Goal: Task Accomplishment & Management: Use online tool/utility

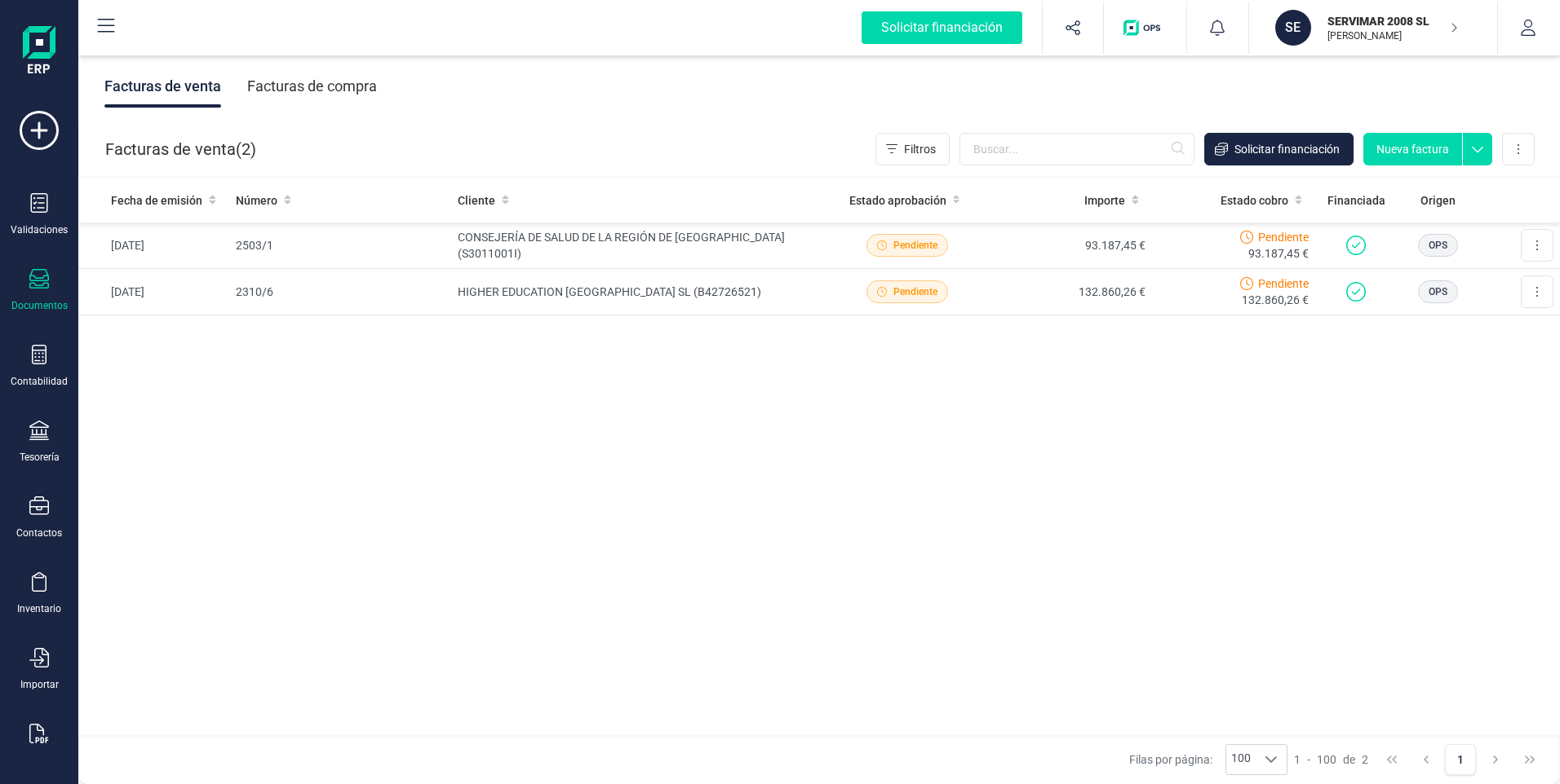
drag, startPoint x: 40, startPoint y: 58, endPoint x: 32, endPoint y: 61, distance: 8.5
click at [39, 58] on img at bounding box center [38, 52] width 32 height 52
click at [32, 209] on icon at bounding box center [39, 203] width 20 height 20
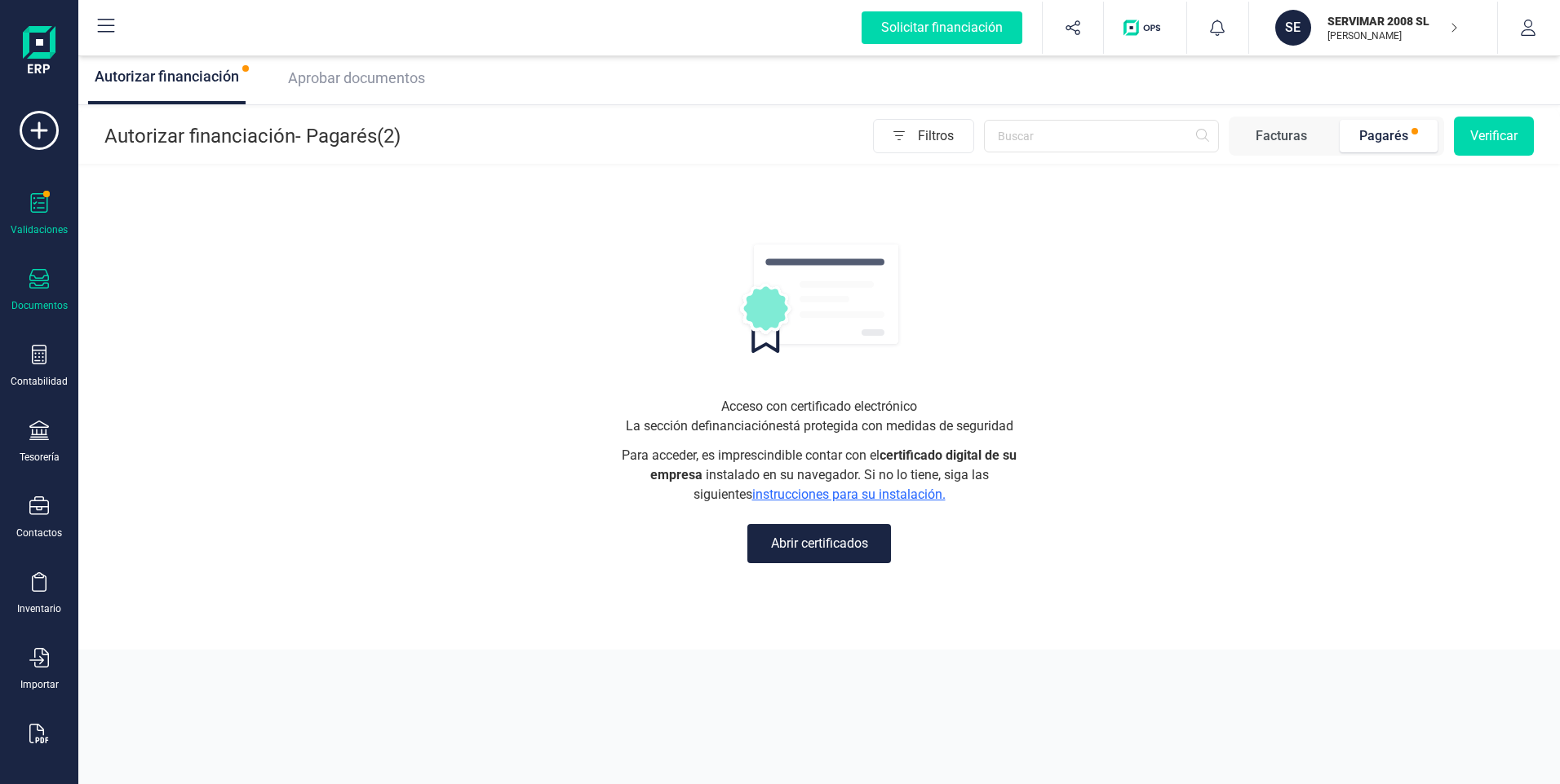
click at [41, 271] on icon at bounding box center [39, 279] width 20 height 20
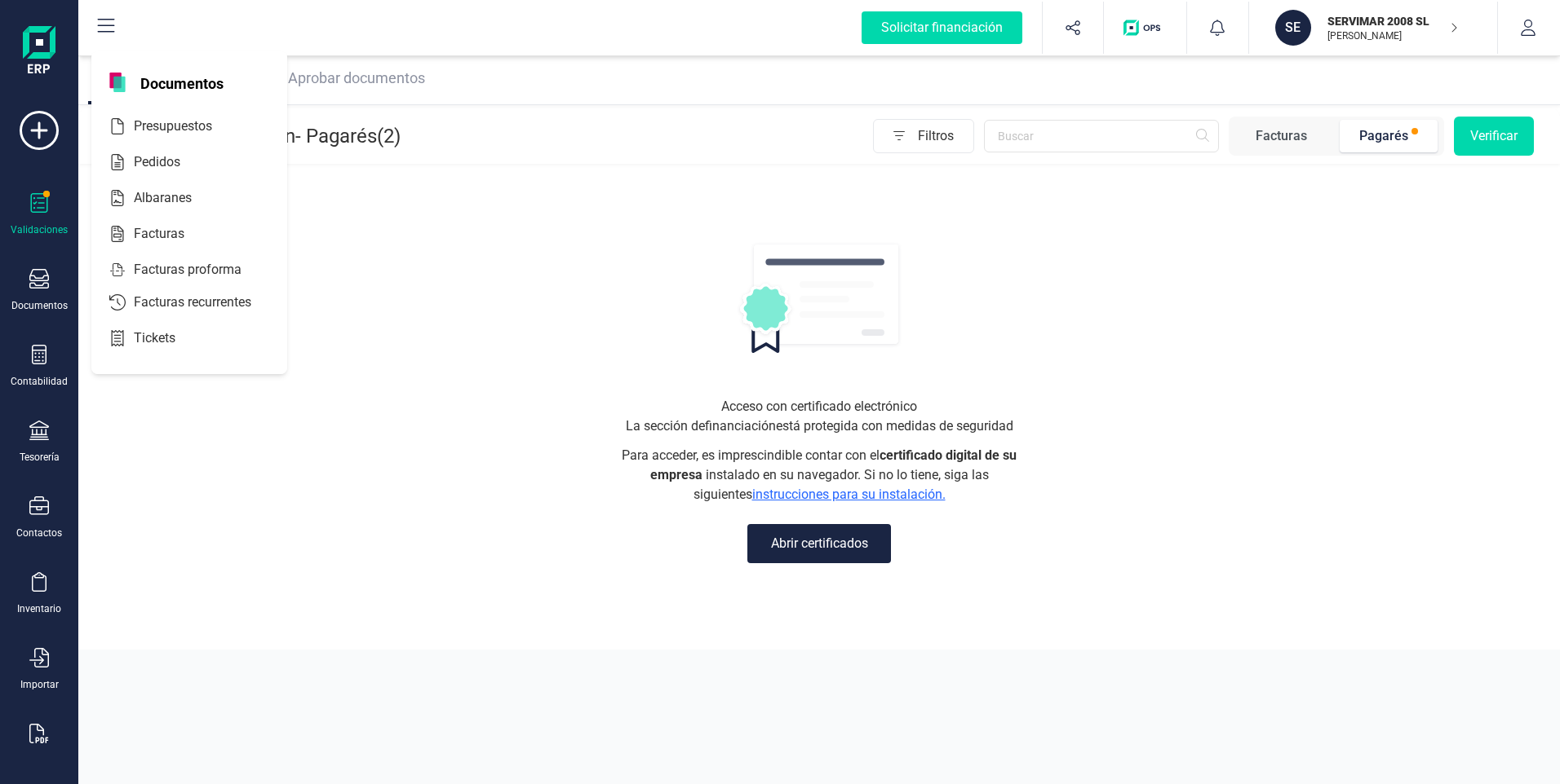
click at [40, 49] on img at bounding box center [38, 52] width 32 height 52
click at [40, 105] on div "Solicitar financiación Validaciones Documentos Documentos Presupuestos Pedidos …" at bounding box center [39, 415] width 65 height 674
click at [1394, 141] on div "Pagarés" at bounding box center [1383, 136] width 49 height 20
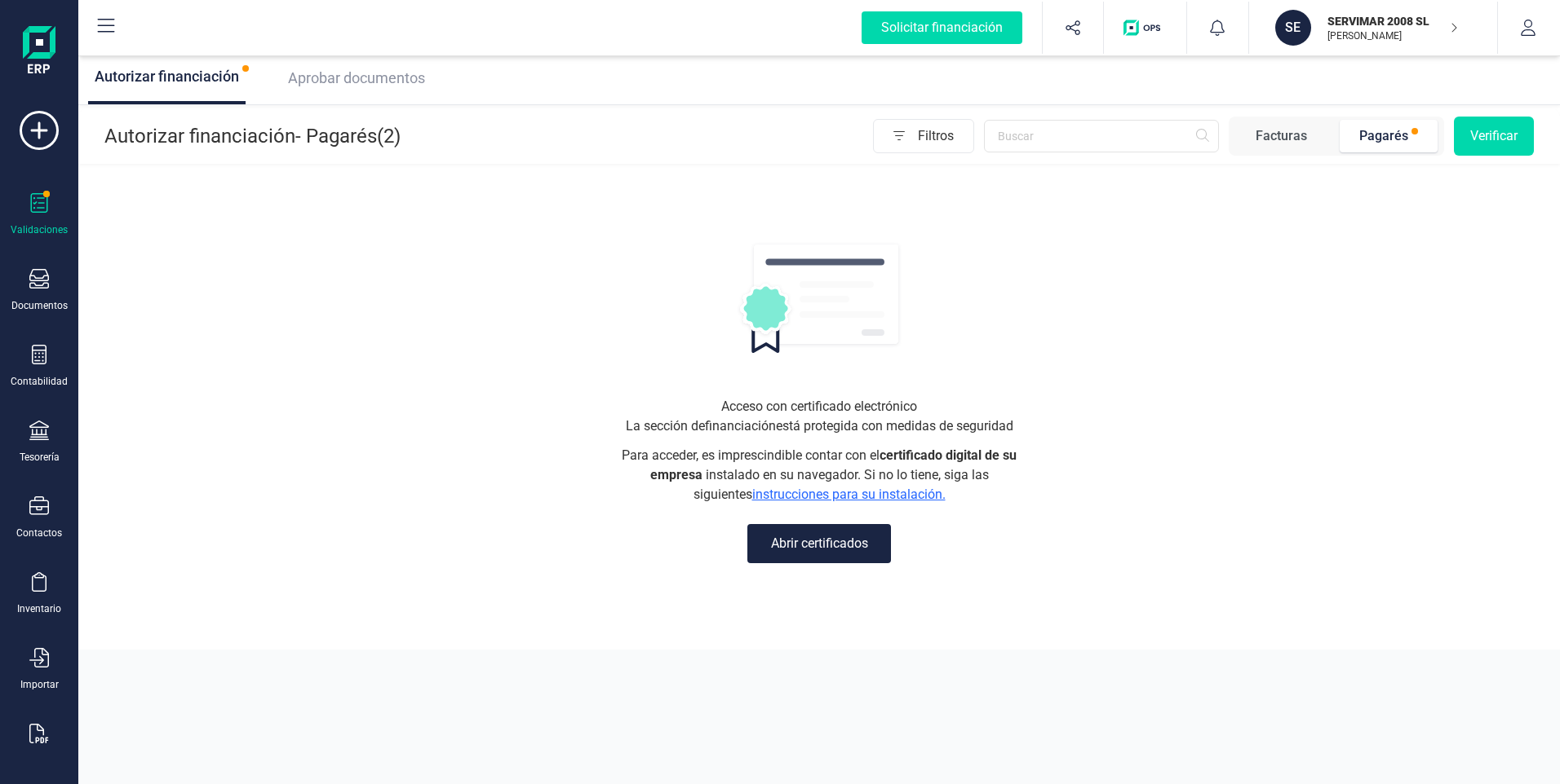
click at [829, 540] on button "Abrir certificados" at bounding box center [819, 544] width 144 height 39
click at [207, 80] on span "Autorizar financiación" at bounding box center [167, 76] width 145 height 18
click at [351, 87] on div "Aprobar documentos" at bounding box center [353, 77] width 144 height 22
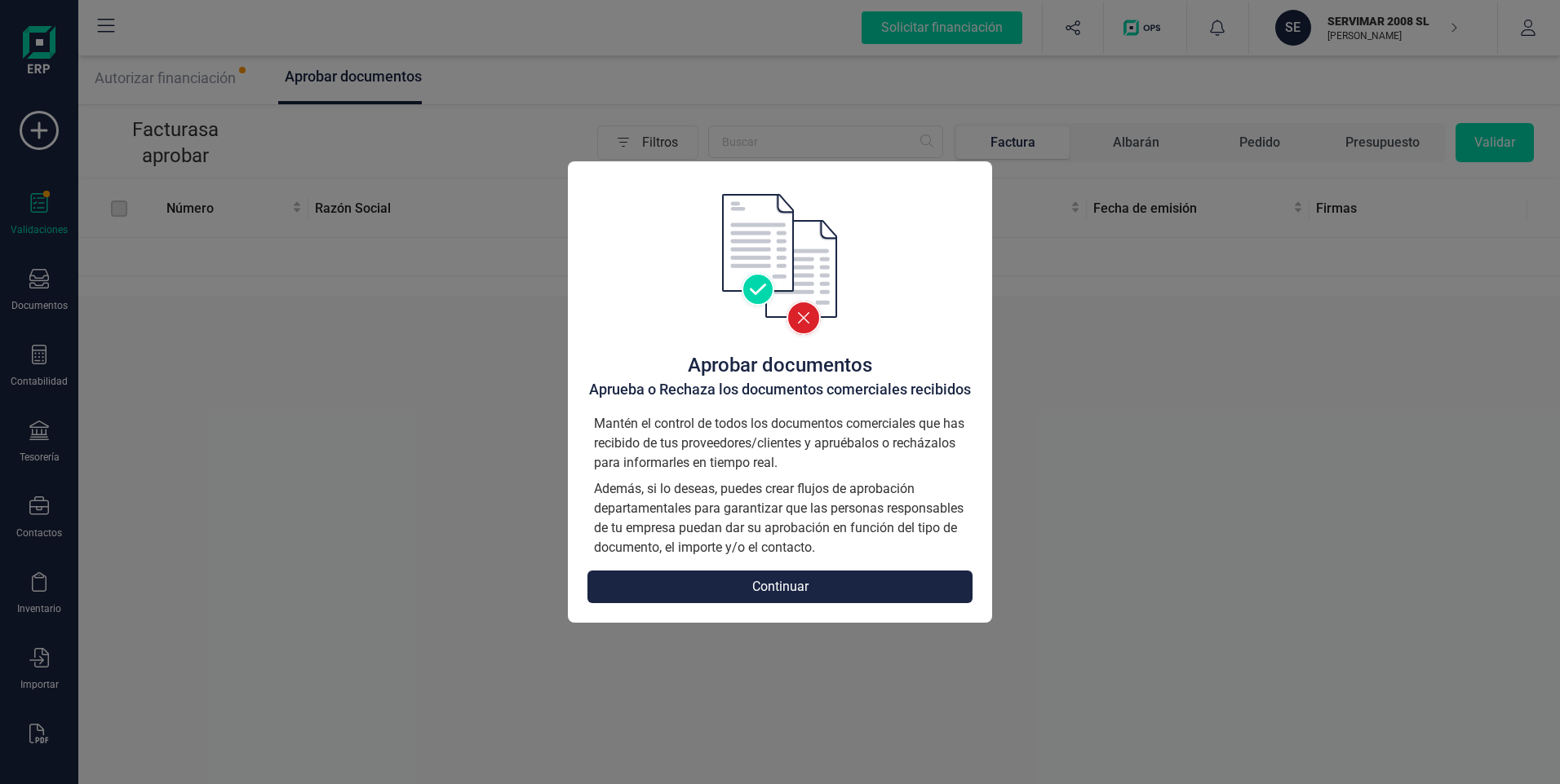
click at [809, 587] on button "Continuar" at bounding box center [780, 587] width 385 height 32
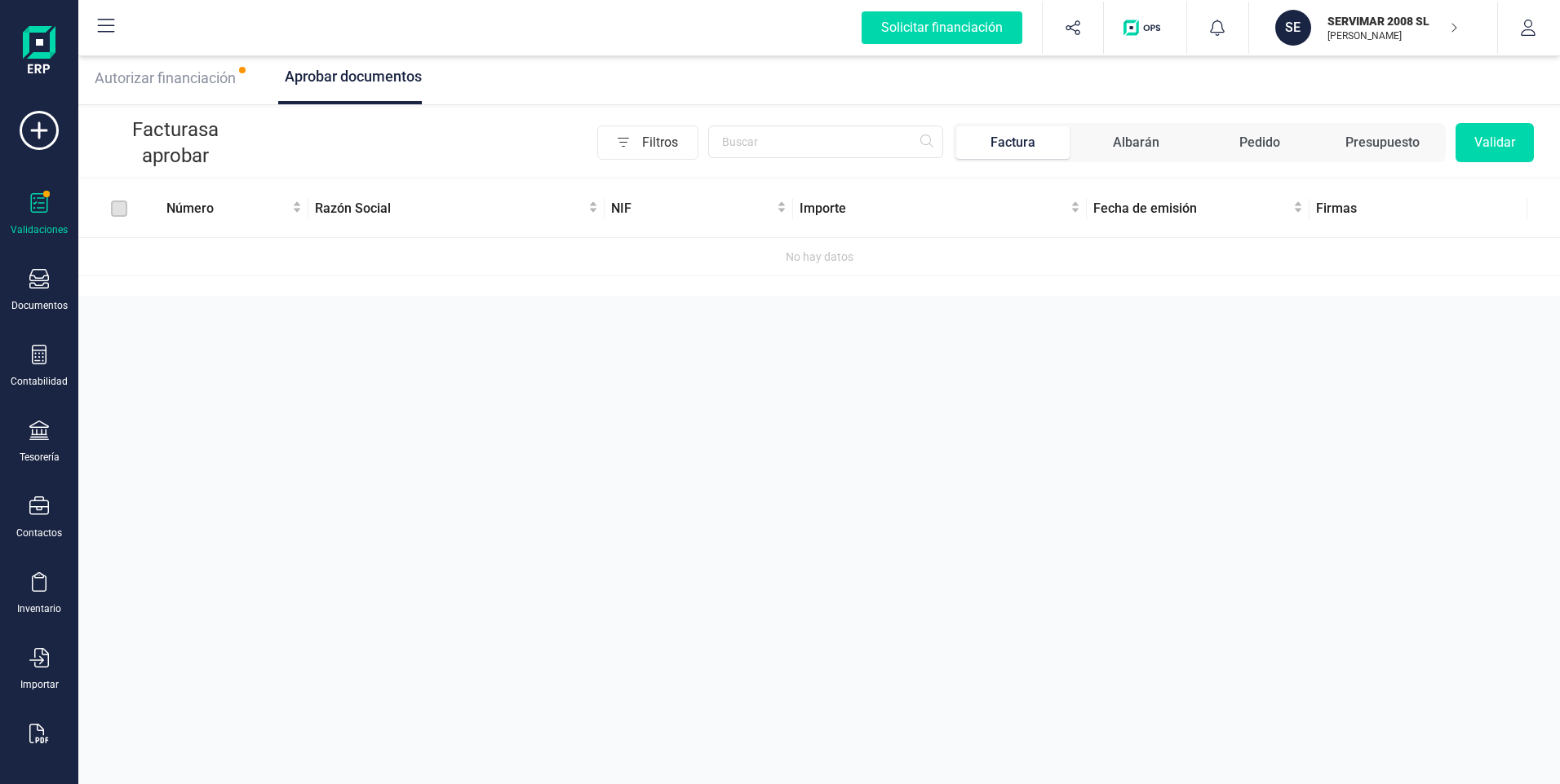
click at [195, 77] on span "Autorizar financiación" at bounding box center [165, 78] width 141 height 18
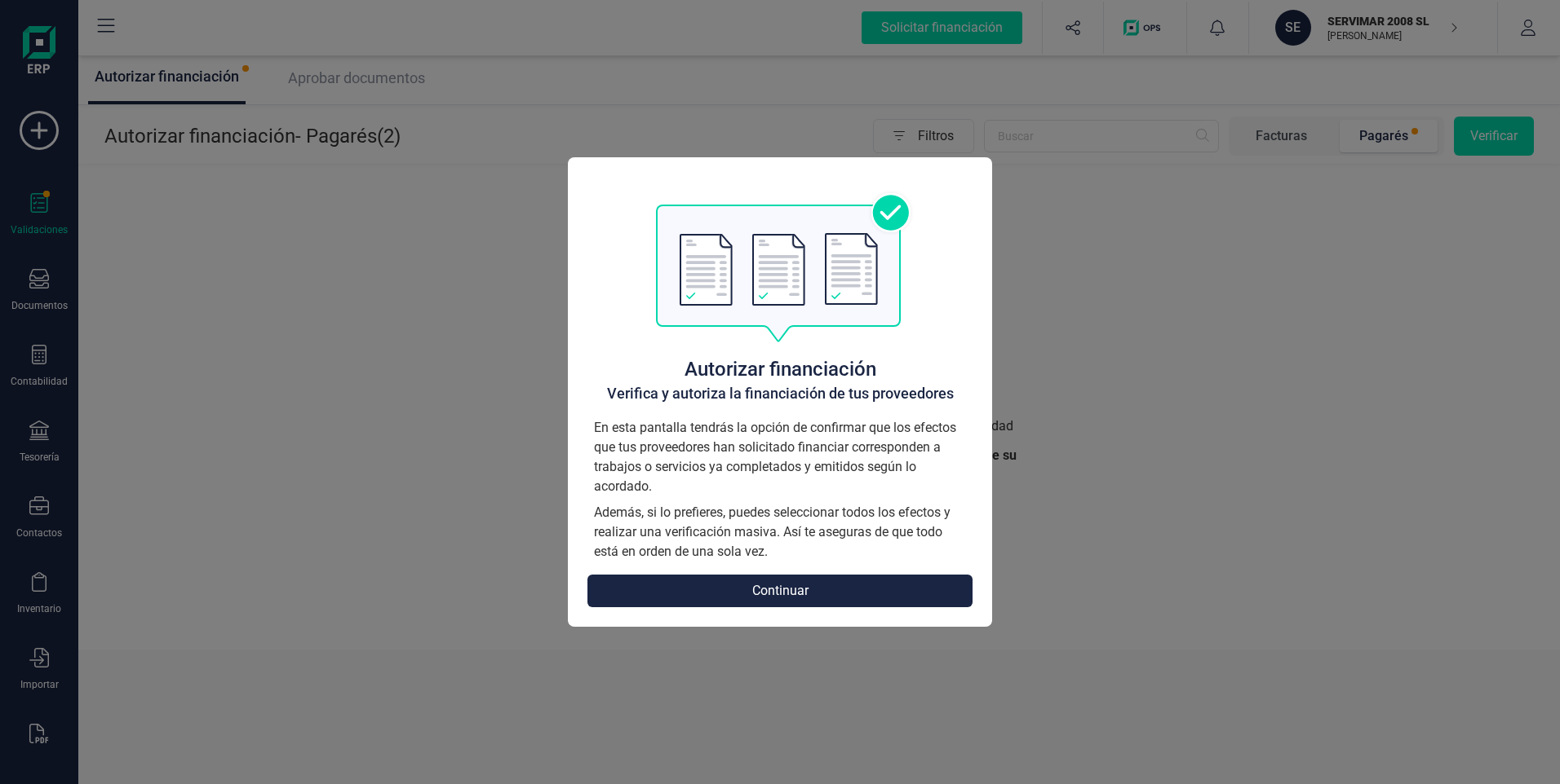
click at [794, 591] on button "Continuar" at bounding box center [780, 591] width 385 height 32
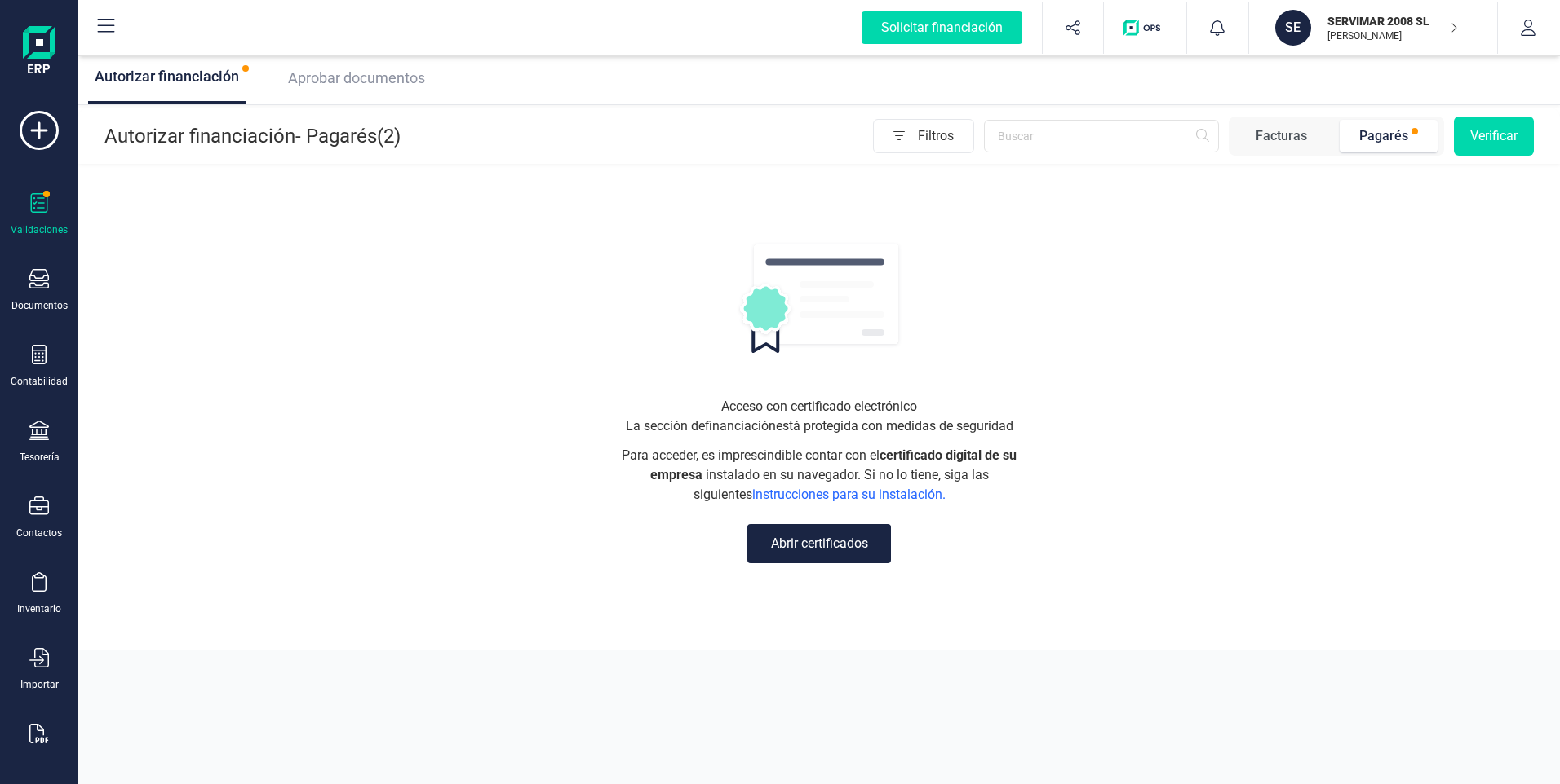
click at [1399, 132] on div "Pagarés" at bounding box center [1383, 136] width 49 height 20
click at [363, 82] on span "Aprobar documentos" at bounding box center [357, 78] width 137 height 18
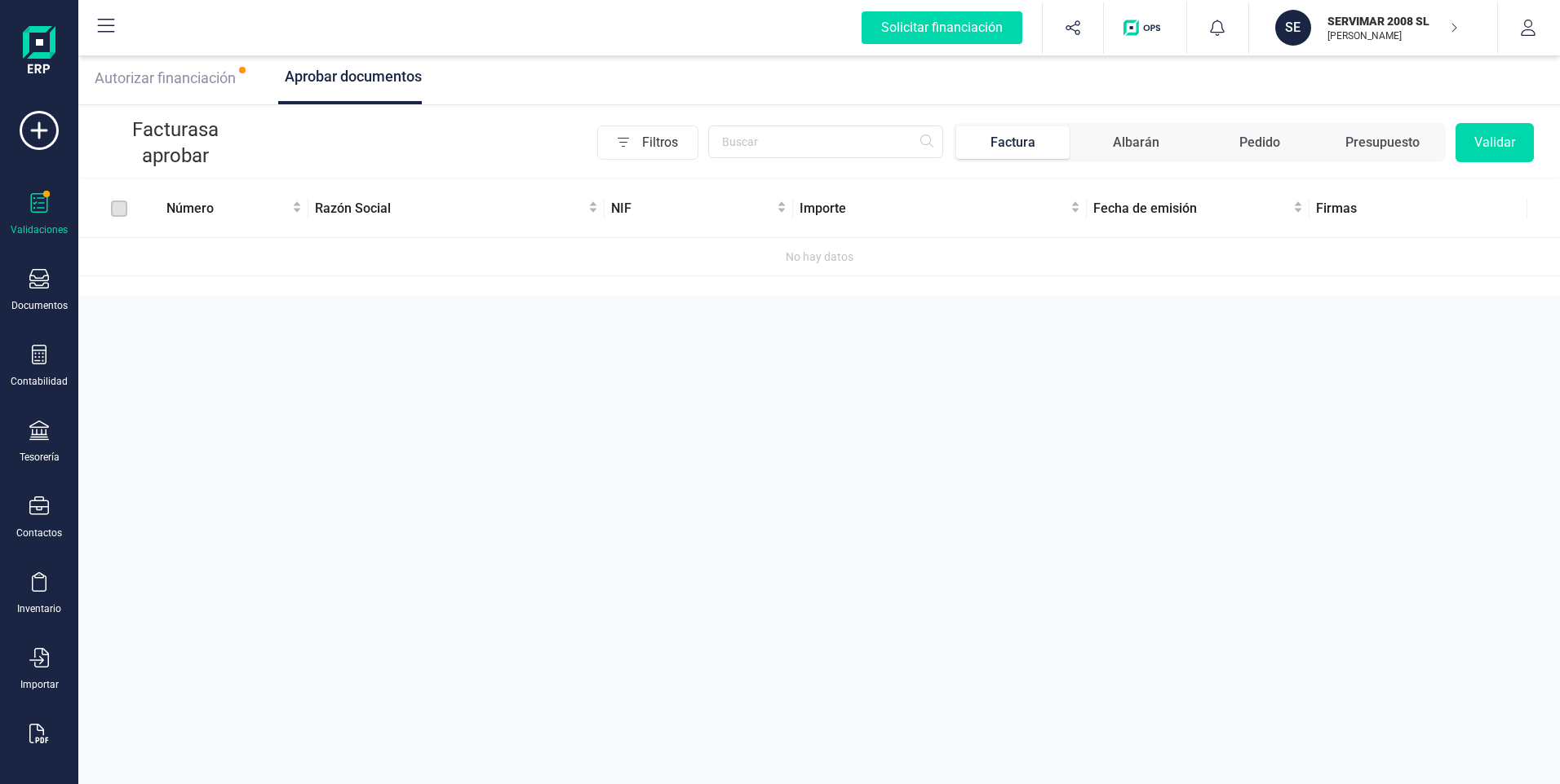
click at [190, 82] on span "Autorizar financiación" at bounding box center [165, 78] width 141 height 18
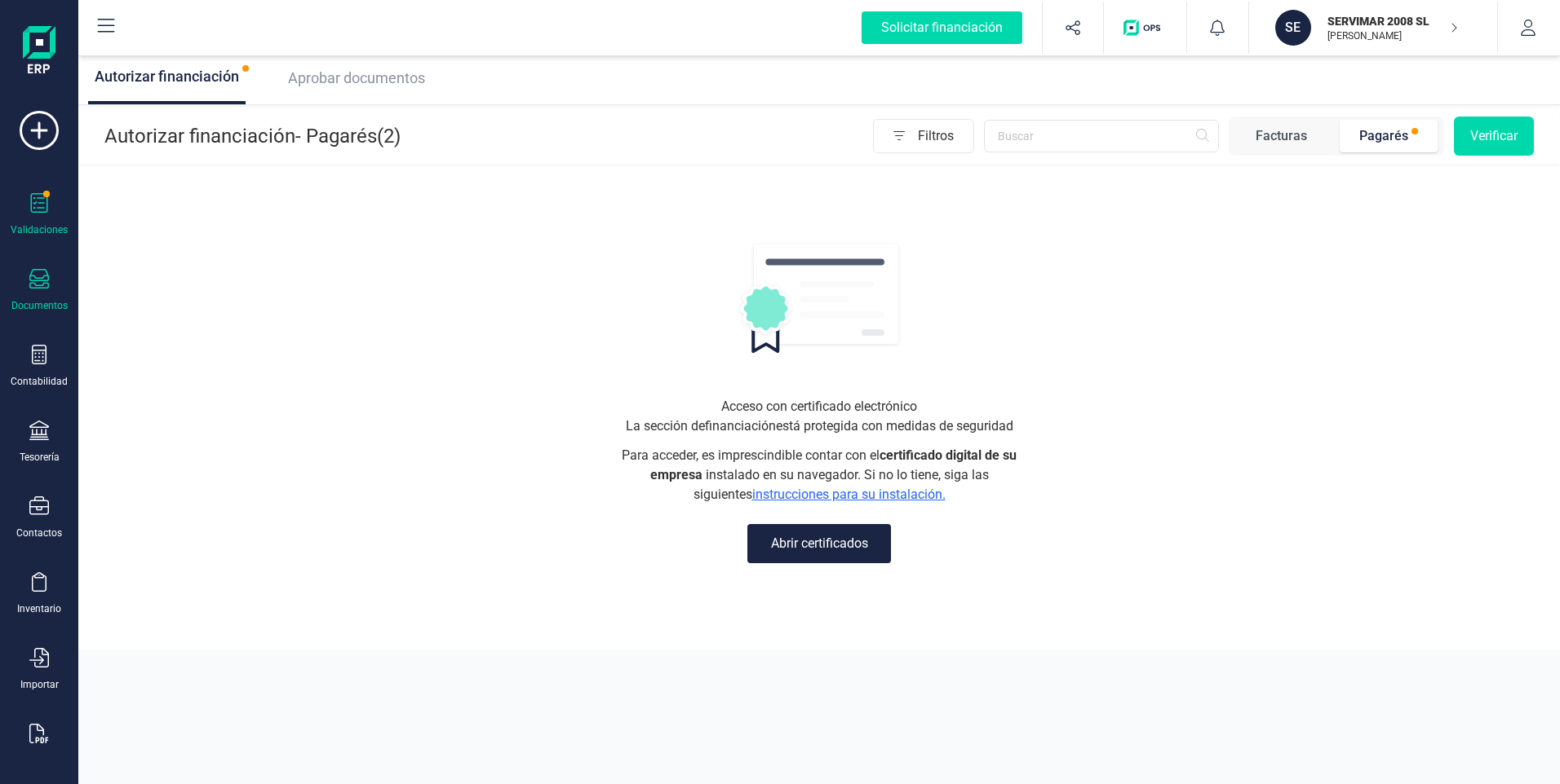
click at [42, 299] on div "Documentos" at bounding box center [40, 305] width 57 height 13
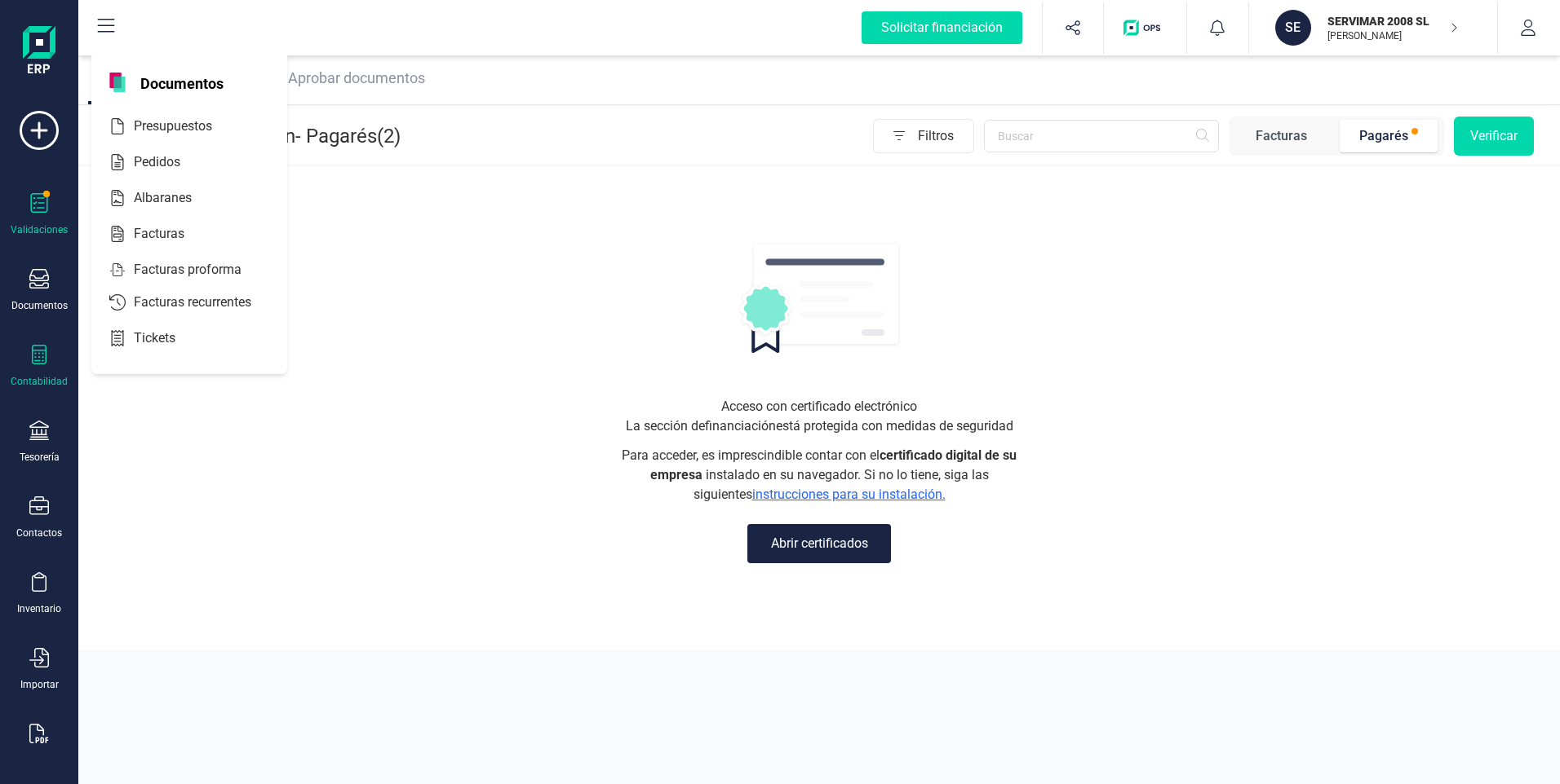
click at [41, 362] on icon at bounding box center [39, 354] width 20 height 20
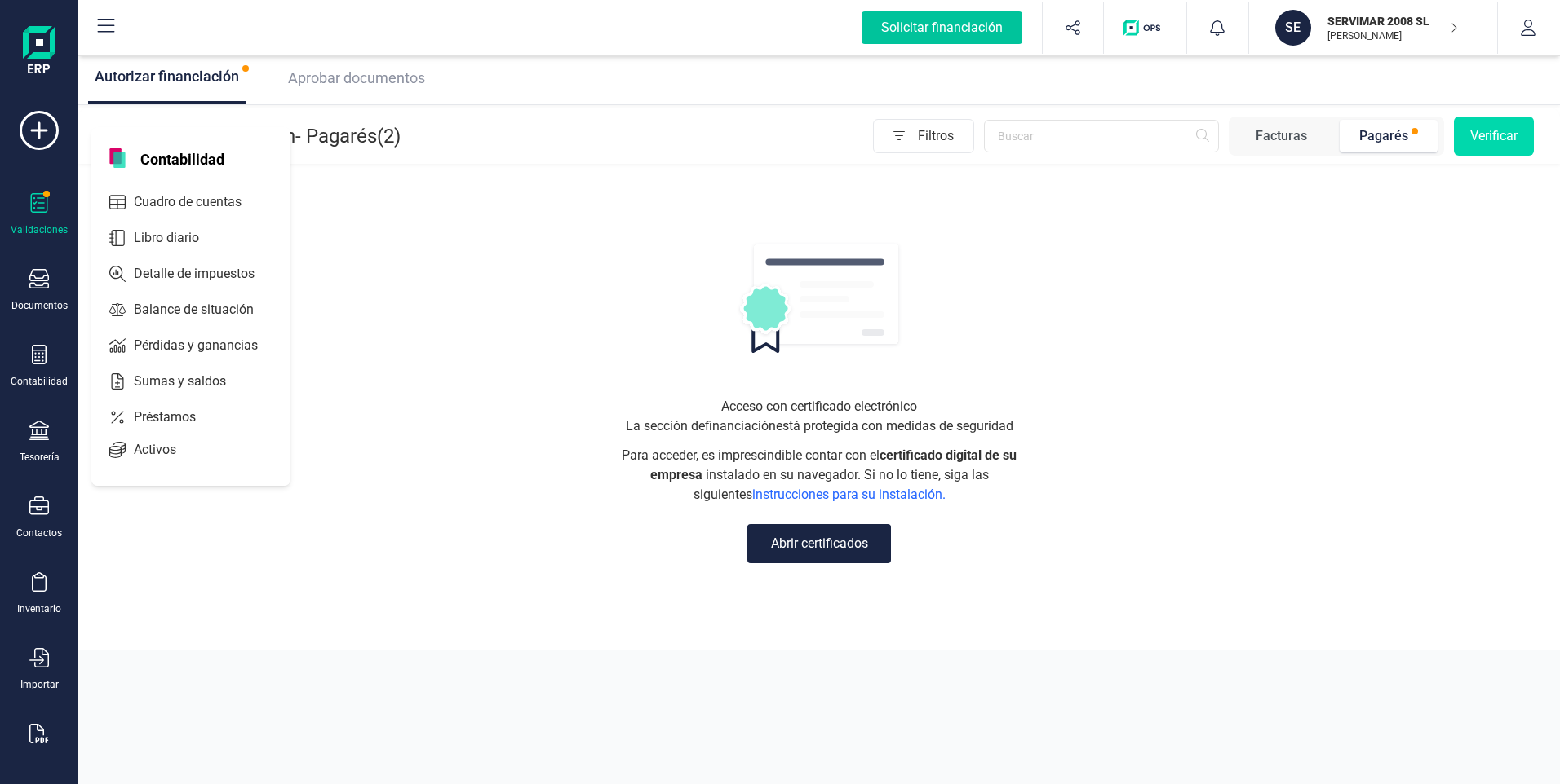
click at [982, 27] on div "Solicitar financiación" at bounding box center [942, 27] width 161 height 32
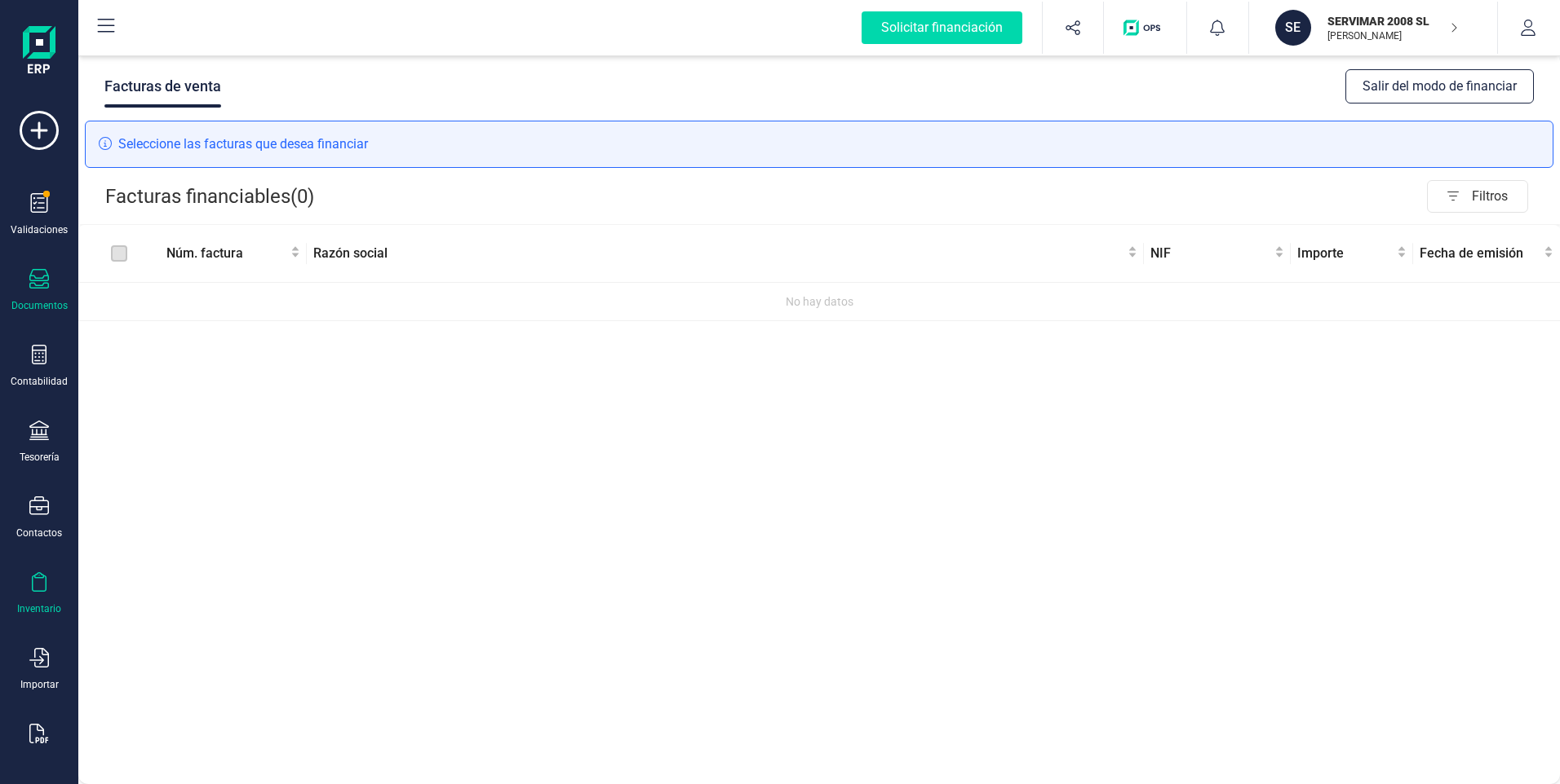
drag, startPoint x: 42, startPoint y: 498, endPoint x: 29, endPoint y: 580, distance: 83.0
click at [37, 533] on div "Validaciones Documentos Documentos Presupuestos Pedidos Albaranes Facturas Fact…" at bounding box center [39, 446] width 65 height 670
click at [29, 219] on div "Validaciones" at bounding box center [39, 215] width 65 height 43
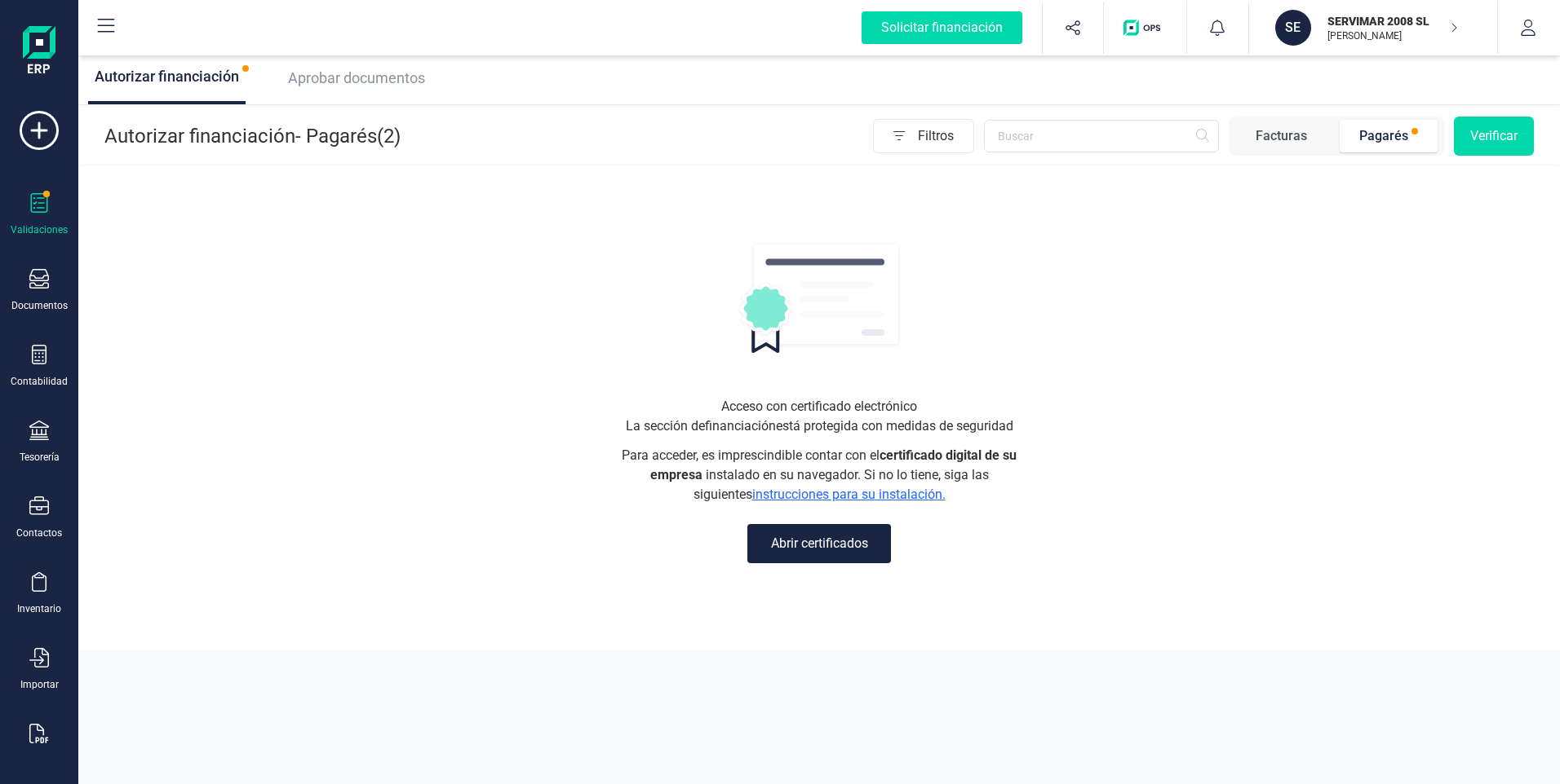
click at [1400, 134] on div "Pagarés" at bounding box center [1383, 136] width 49 height 20
click at [342, 66] on div "Aprobar documentos" at bounding box center [353, 77] width 144 height 22
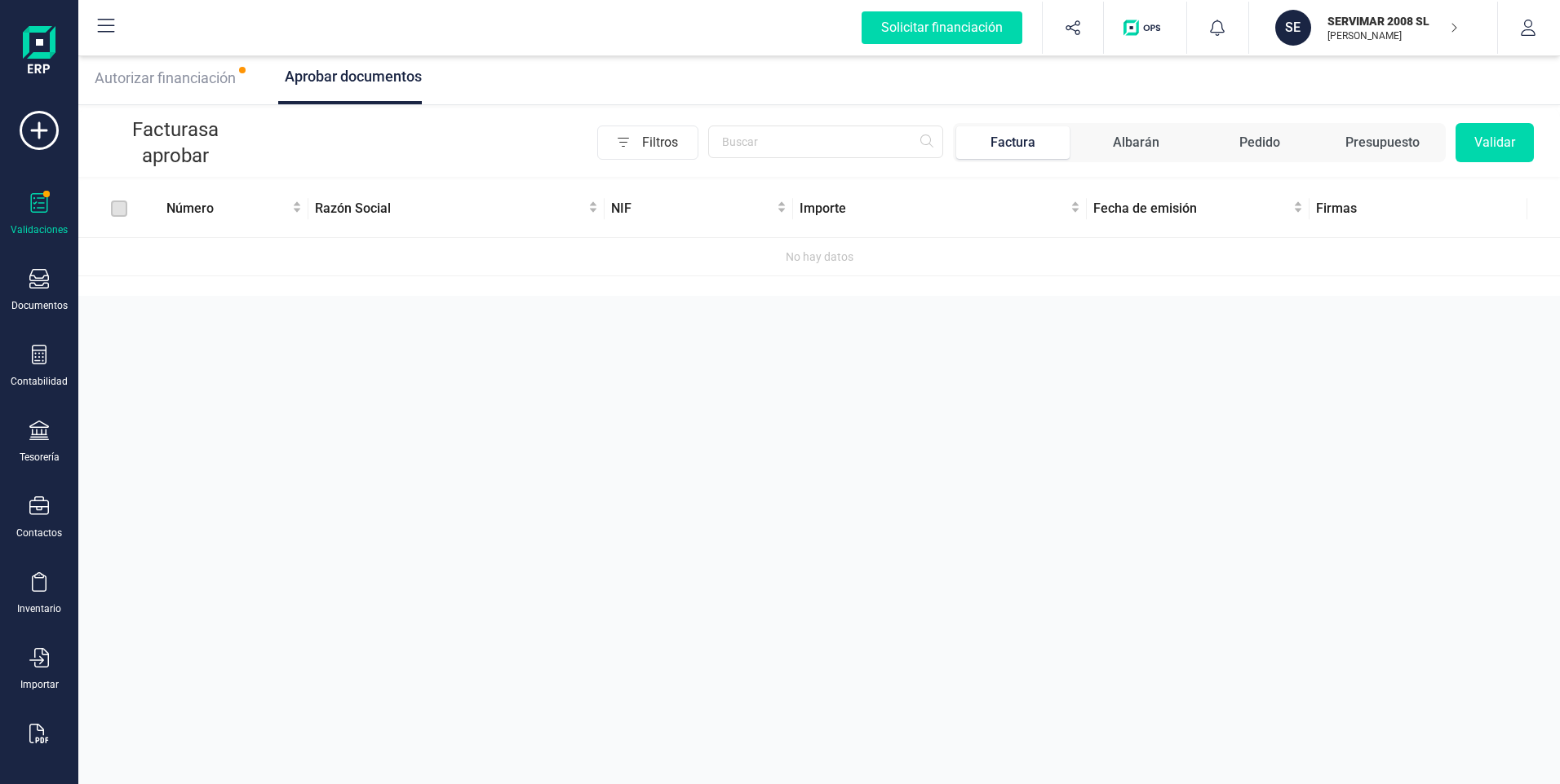
click at [121, 213] on label at bounding box center [119, 209] width 17 height 18
click at [200, 91] on div "Autorizar financiación" at bounding box center [165, 77] width 154 height 52
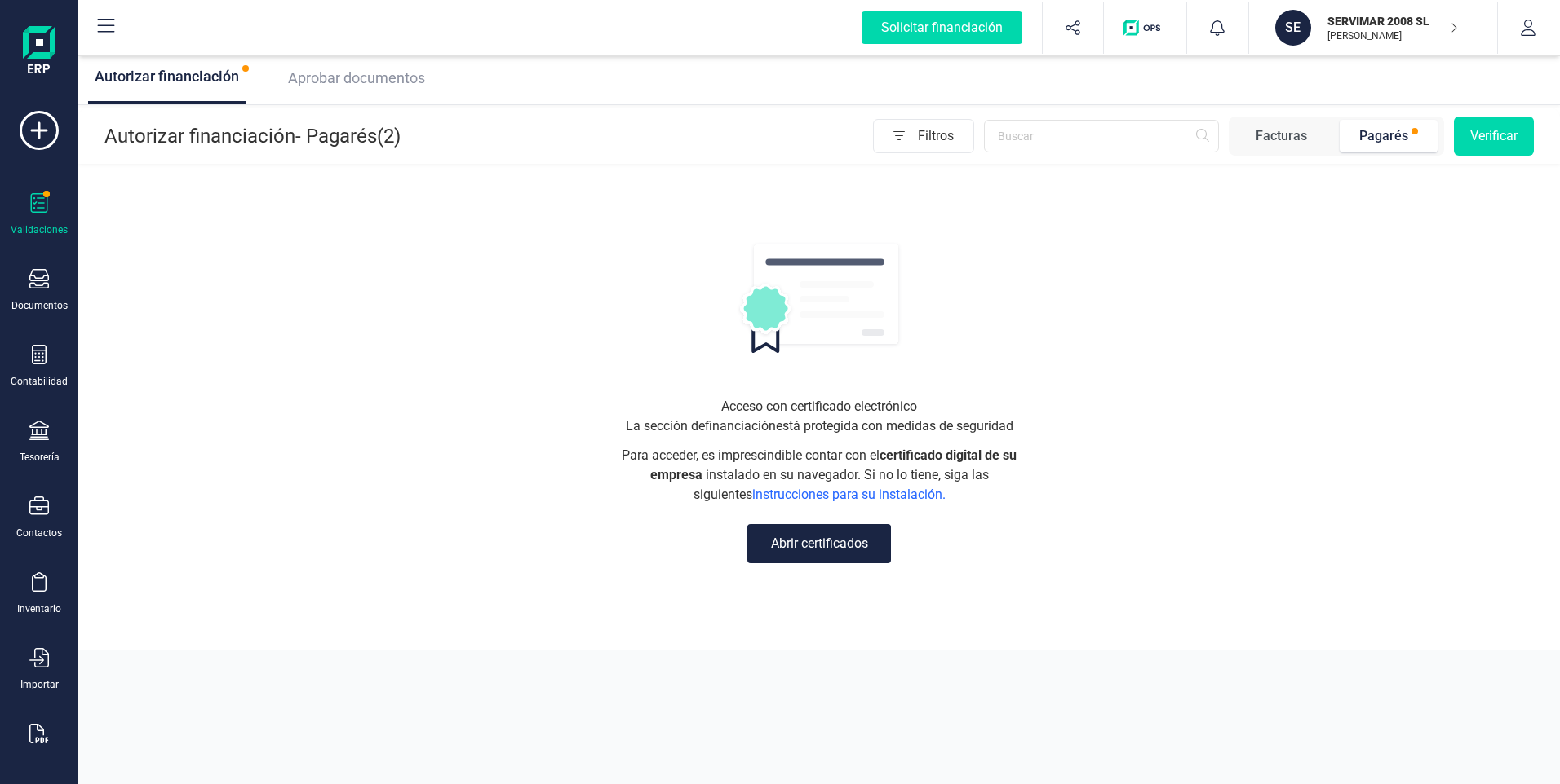
click at [1384, 136] on div "Pagarés" at bounding box center [1383, 136] width 49 height 20
click at [823, 547] on button "Abrir certificados" at bounding box center [819, 544] width 144 height 39
click at [819, 539] on button "Abrir certificados" at bounding box center [819, 544] width 144 height 39
click at [1378, 29] on p "[PERSON_NAME]" at bounding box center [1393, 35] width 131 height 13
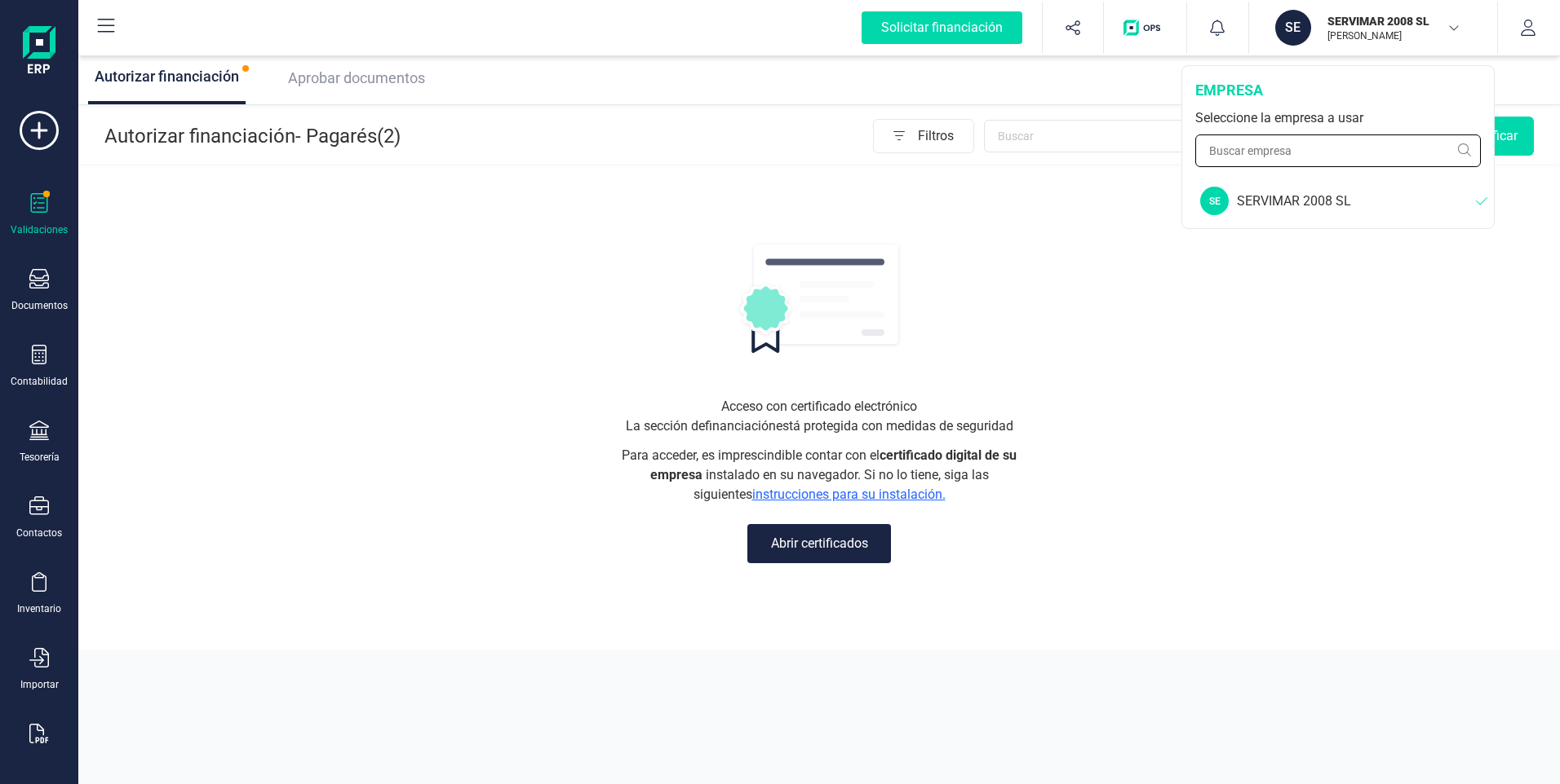
click at [1304, 144] on input "text" at bounding box center [1337, 150] width 285 height 32
click at [1527, 31] on icon "button" at bounding box center [1528, 27] width 17 height 17
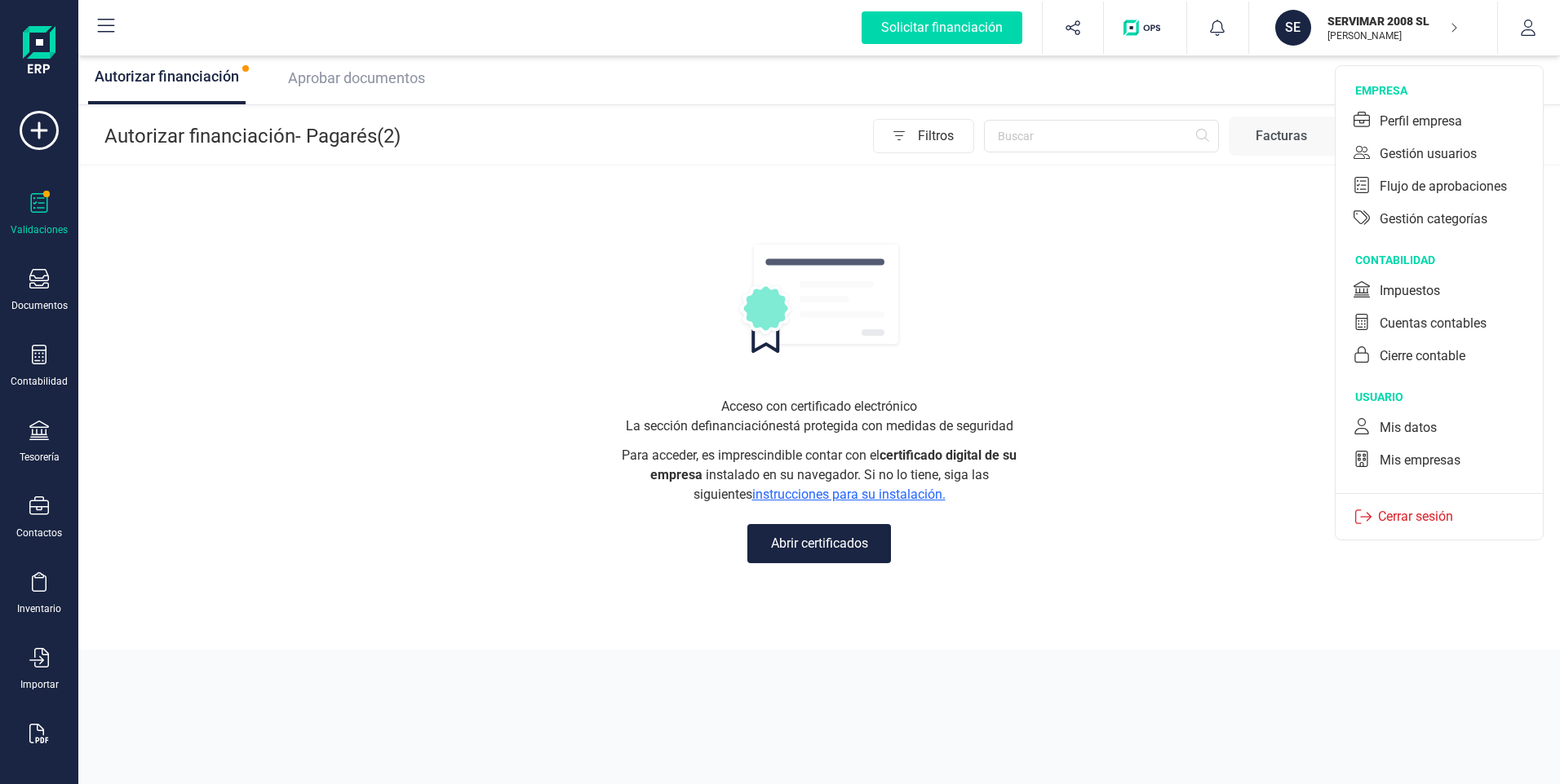
click at [1280, 136] on div "Facturas" at bounding box center [1281, 136] width 52 height 20
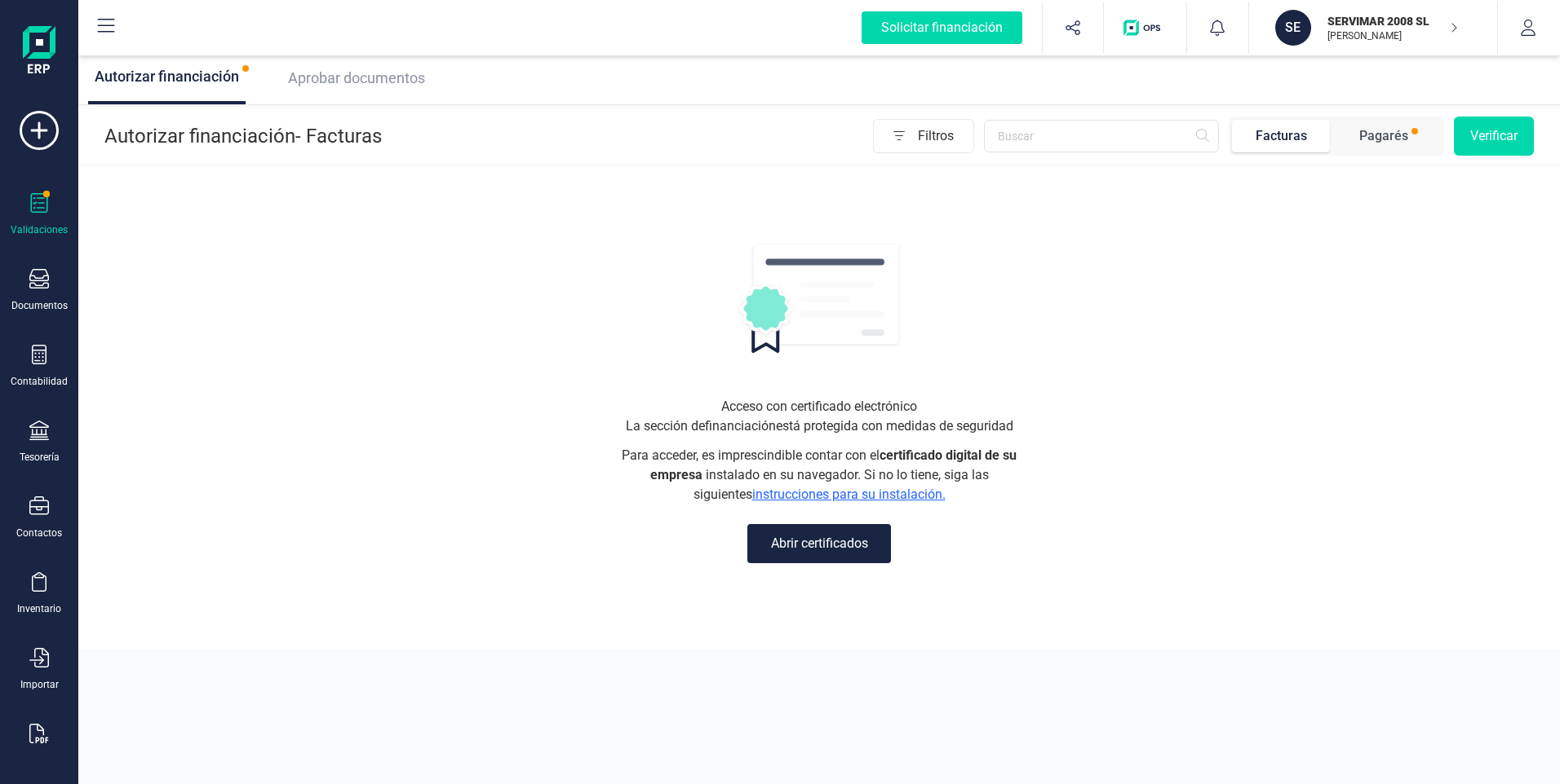
click at [1394, 143] on div "Pagarés" at bounding box center [1383, 136] width 49 height 20
click at [1044, 143] on input "text" at bounding box center [1101, 136] width 235 height 32
click at [1507, 136] on button "Verificar" at bounding box center [1494, 136] width 80 height 39
click at [1502, 126] on button "Verificar" at bounding box center [1494, 136] width 80 height 39
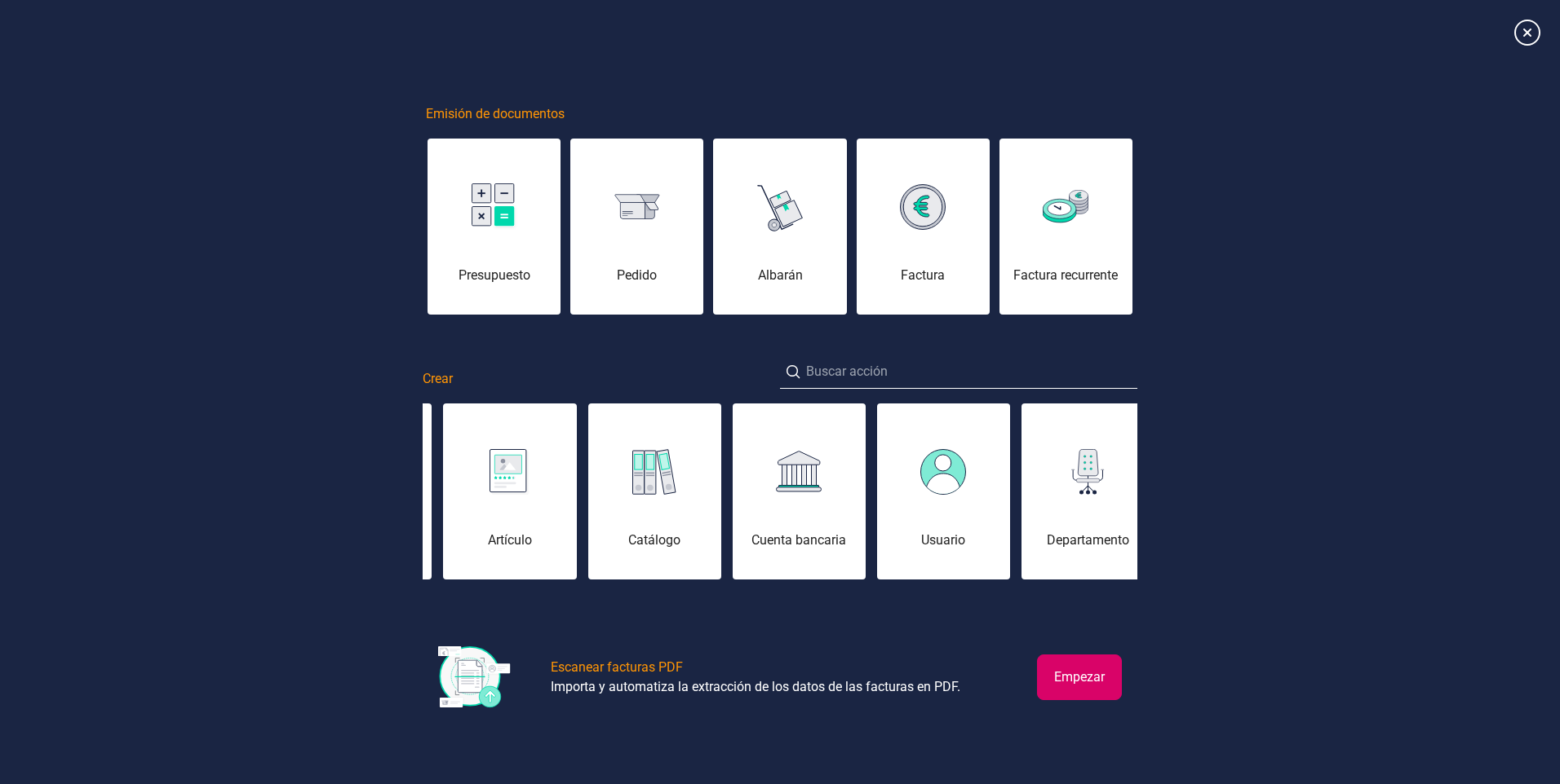
drag, startPoint x: 677, startPoint y: 476, endPoint x: 991, endPoint y: 474, distance: 314.0
click at [991, 474] on div "Remesa (Cobro) Remesa (Pago) Asiento contable Cuenta contable Pago Cobro Contac…" at bounding box center [780, 492] width 715 height 180
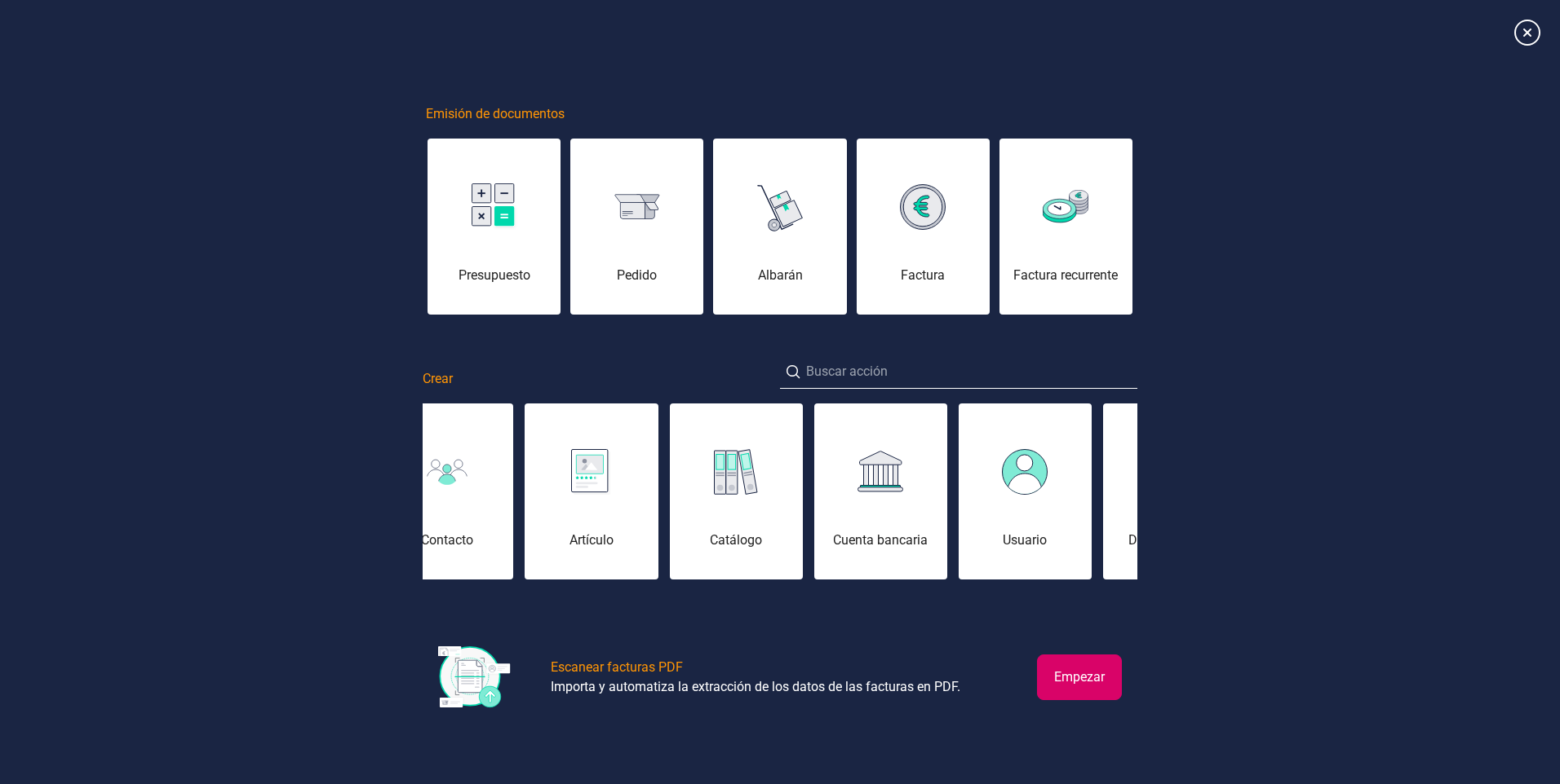
scroll to position [0, 829]
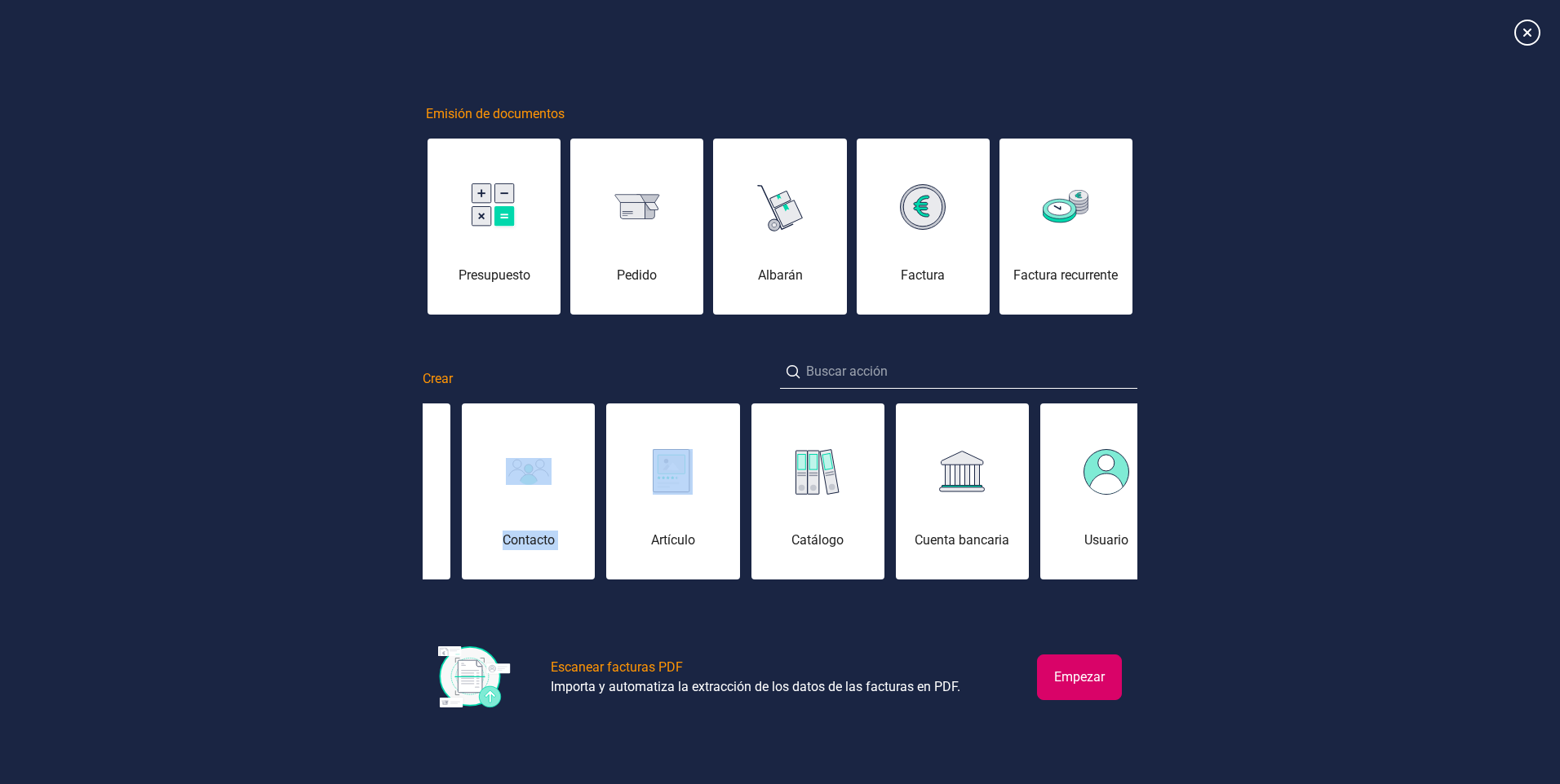
drag, startPoint x: 611, startPoint y: 495, endPoint x: 398, endPoint y: 523, distance: 214.8
click at [398, 523] on div "Emisión de documentos Presupuesto [PERSON_NAME] Factura Factura recurrente Crea…" at bounding box center [780, 392] width 1560 height 733
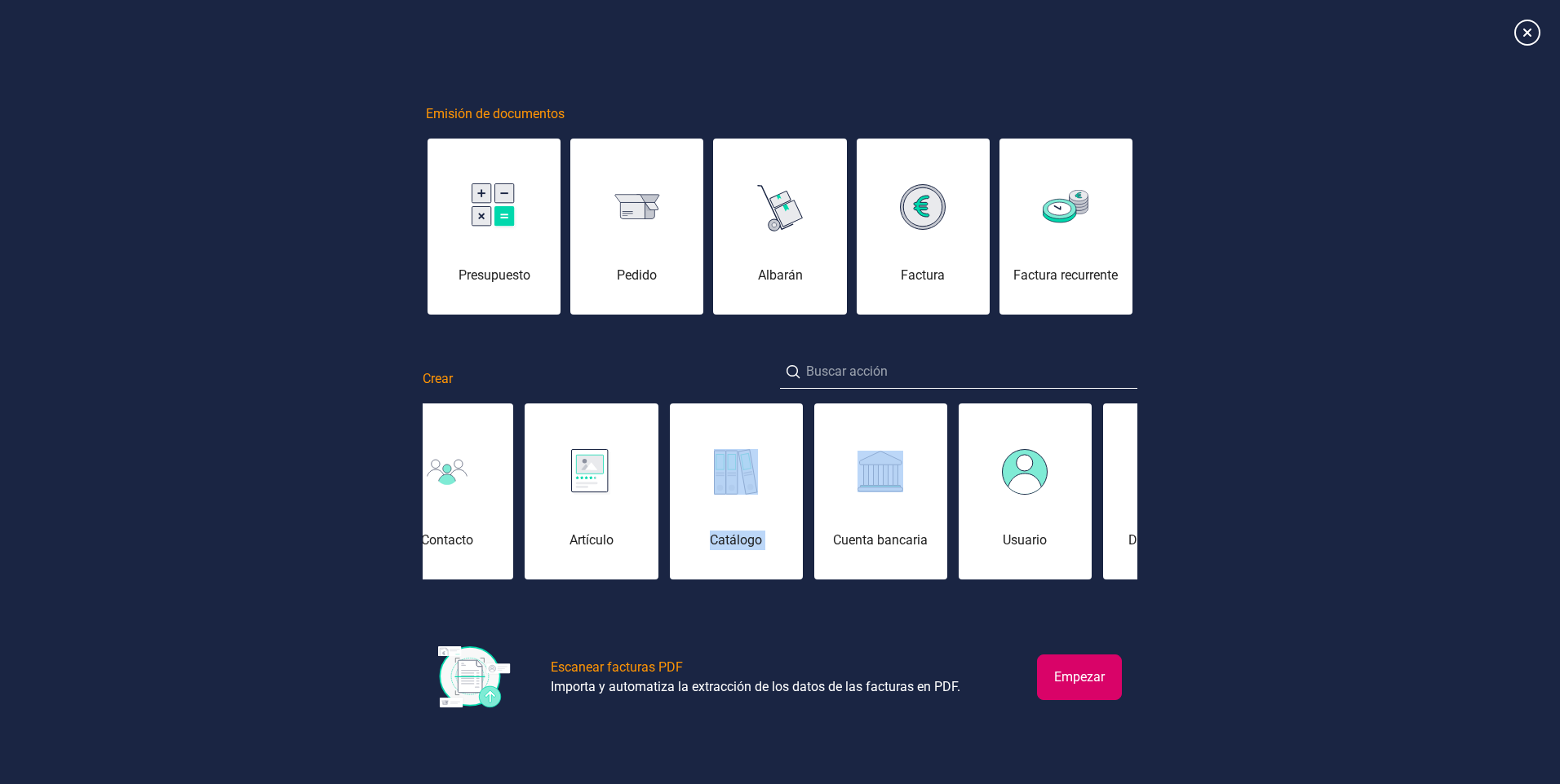
drag, startPoint x: 906, startPoint y: 476, endPoint x: 644, endPoint y: 488, distance: 262.3
click at [644, 488] on div "Remesa (Cobro) Remesa (Pago) Asiento contable Cuenta contable Pago Cobro Contac…" at bounding box center [780, 492] width 715 height 180
drag, startPoint x: 644, startPoint y: 488, endPoint x: 880, endPoint y: 481, distance: 236.1
click at [881, 481] on div "Remesa (Cobro) Remesa (Pago) Asiento contable Cuenta contable Pago Cobro Contac…" at bounding box center [780, 492] width 715 height 180
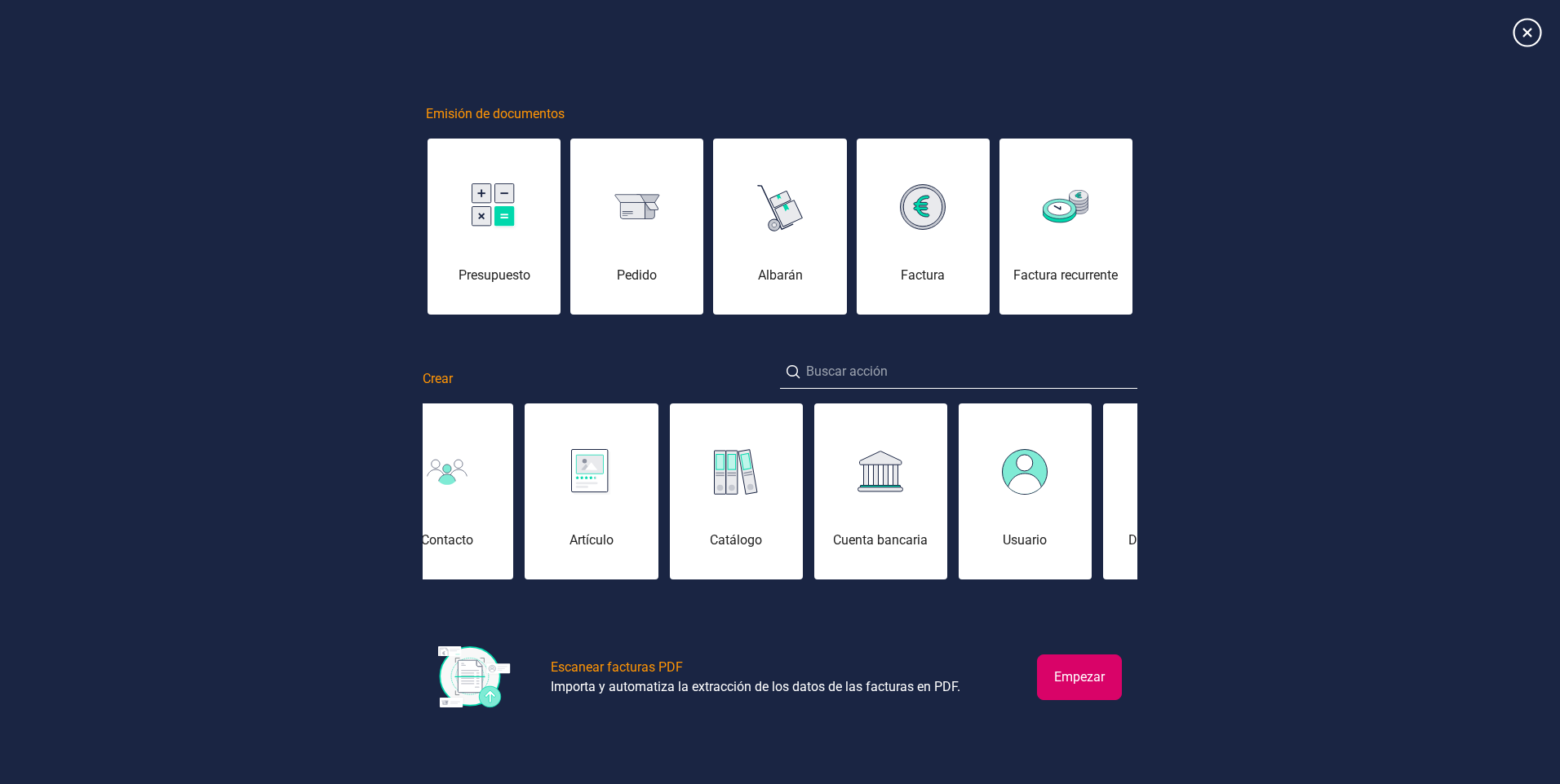
click at [1527, 33] on icon at bounding box center [1526, 31] width 28 height 28
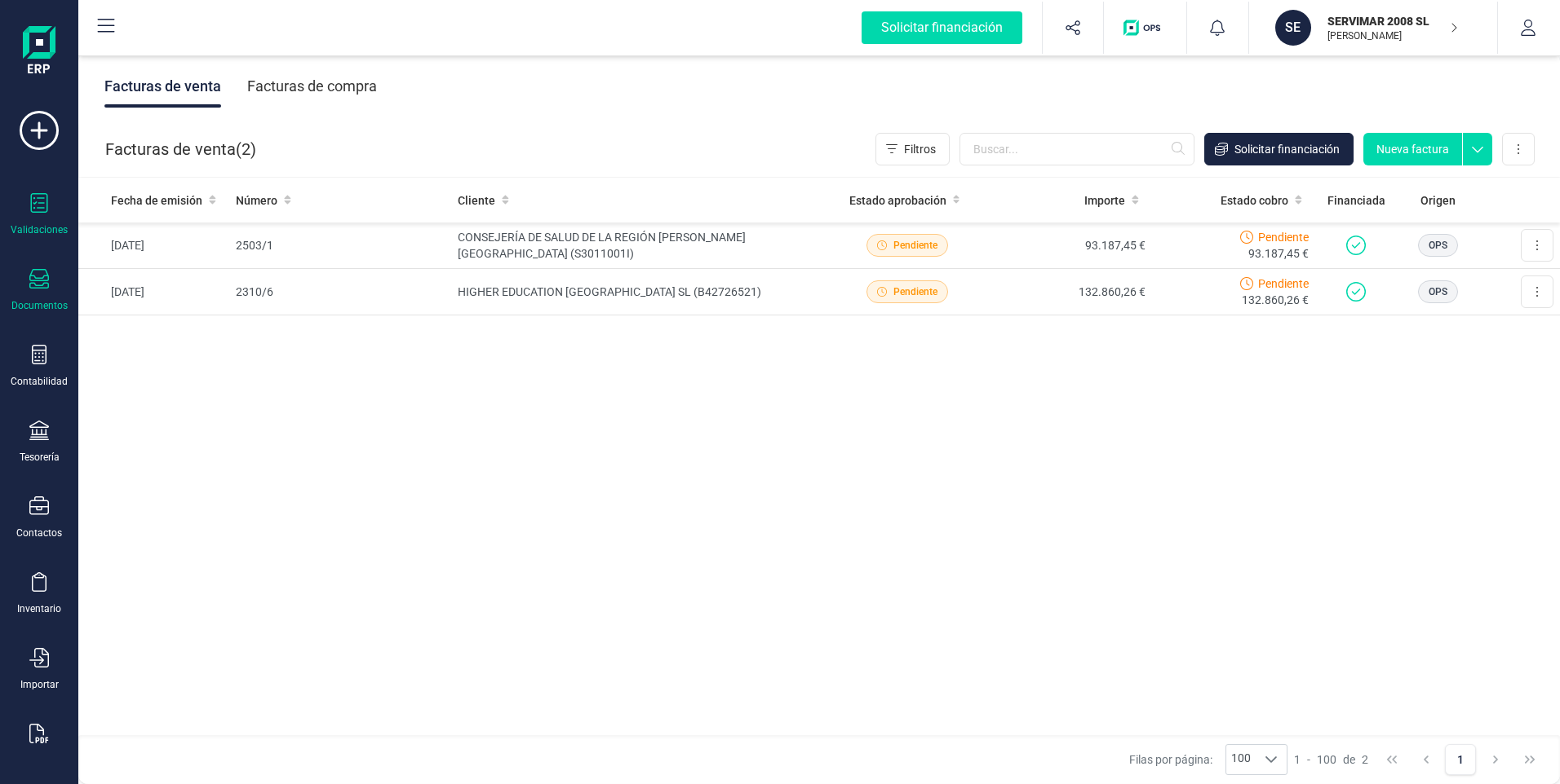
click at [37, 216] on div at bounding box center [39, 205] width 20 height 23
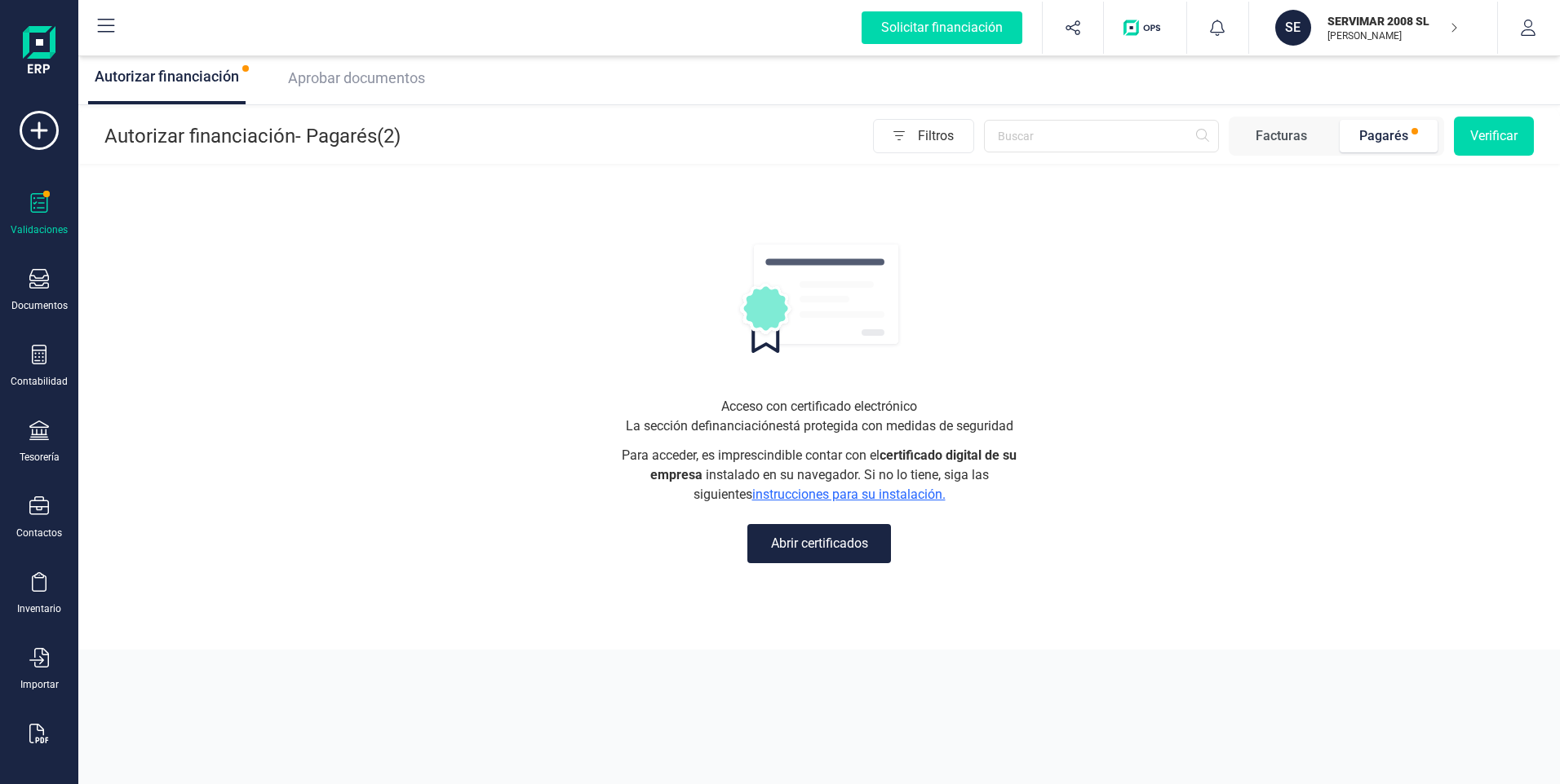
click at [1377, 132] on div "Pagarés" at bounding box center [1383, 136] width 49 height 20
click at [1494, 131] on button "Verificar" at bounding box center [1494, 136] width 80 height 39
click at [806, 537] on button "Abrir certificados" at bounding box center [819, 544] width 144 height 39
click at [891, 495] on link "instrucciones para su instalación." at bounding box center [849, 495] width 193 height 16
click at [954, 23] on div "Solicitar financiación" at bounding box center [942, 27] width 161 height 32
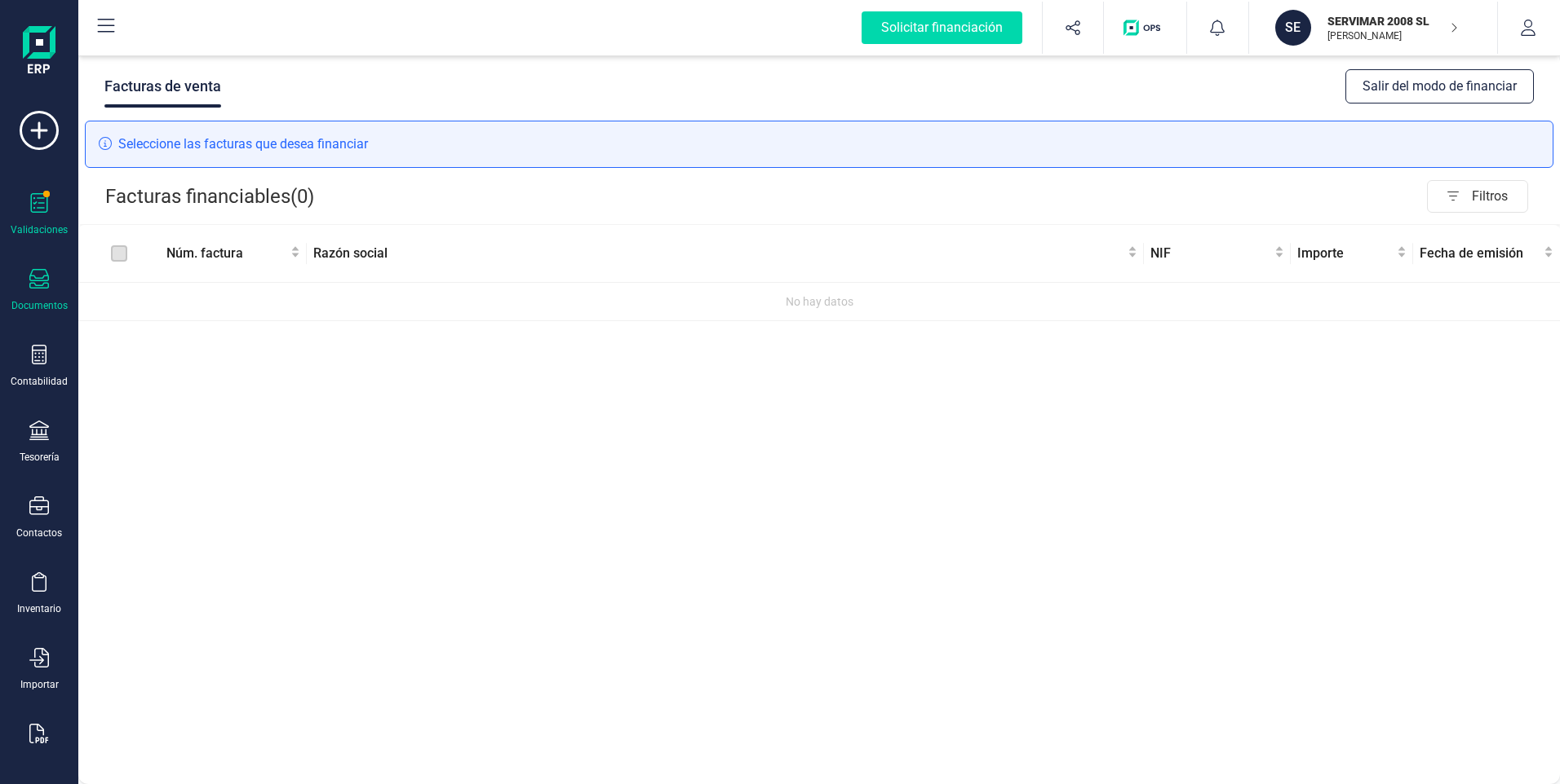
click at [42, 215] on div at bounding box center [39, 205] width 20 height 23
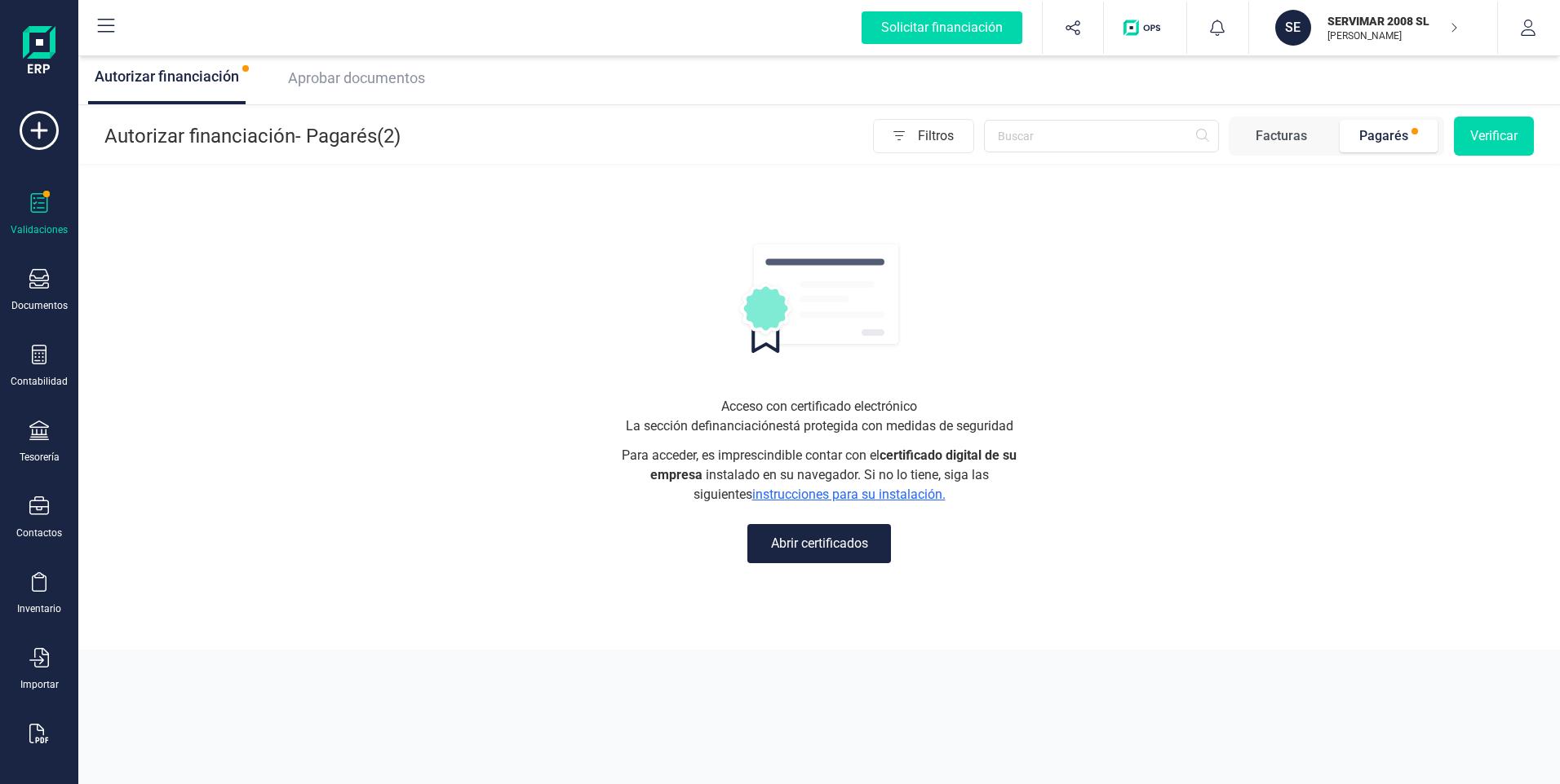
click at [1501, 142] on button "Verificar" at bounding box center [1494, 136] width 80 height 39
click at [1384, 131] on div "Pagarés" at bounding box center [1383, 136] width 49 height 20
click at [1418, 42] on div "Debe seleccionar al menos un pagaré" at bounding box center [1426, 38] width 215 height 18
click at [1305, 39] on div "⚠️" at bounding box center [1302, 38] width 17 height 18
click at [221, 140] on p "Autorizar financiación - Pagarés (2)" at bounding box center [252, 136] width 296 height 26
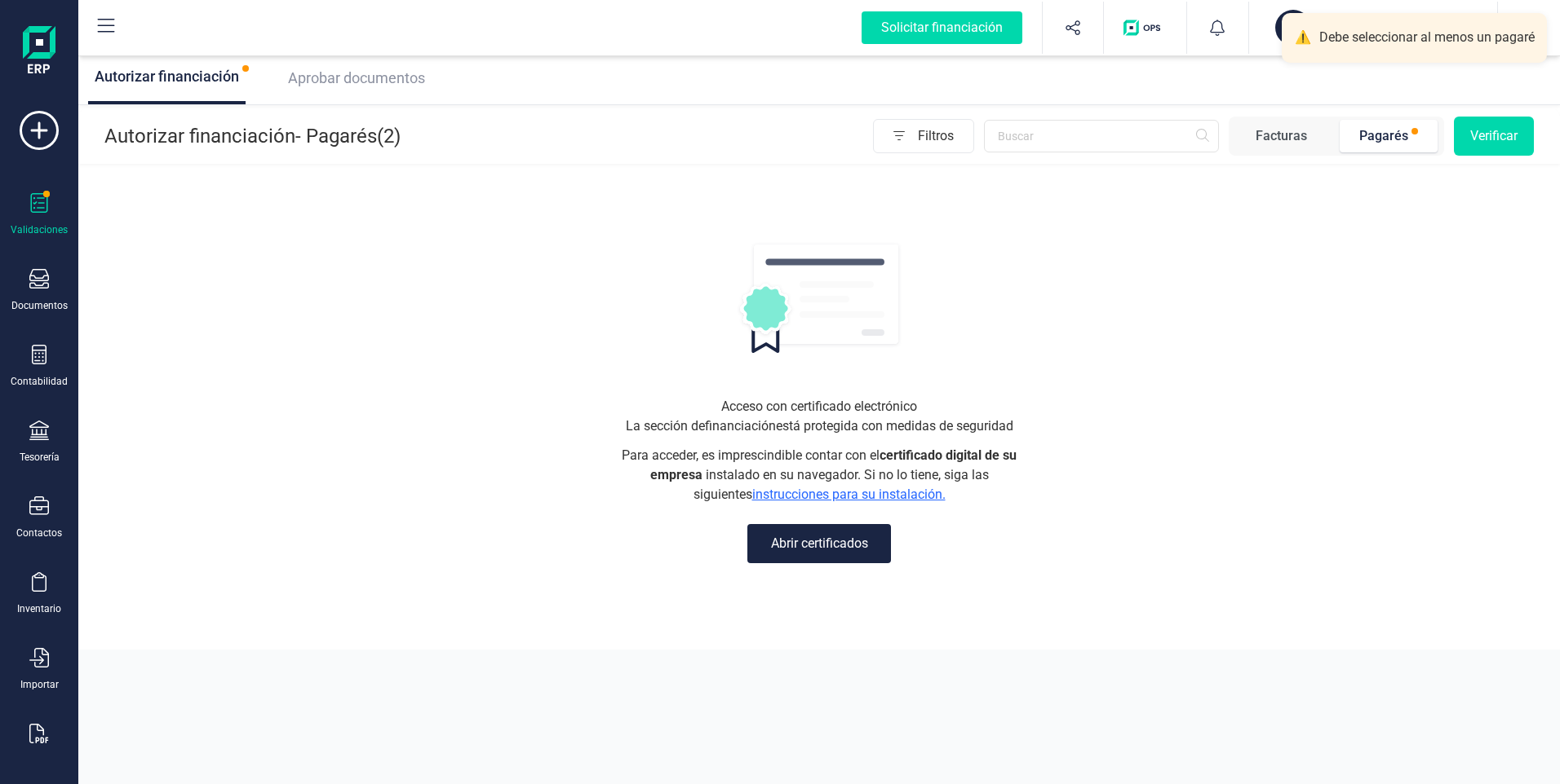
click at [347, 88] on div "Aprobar documentos" at bounding box center [353, 77] width 144 height 22
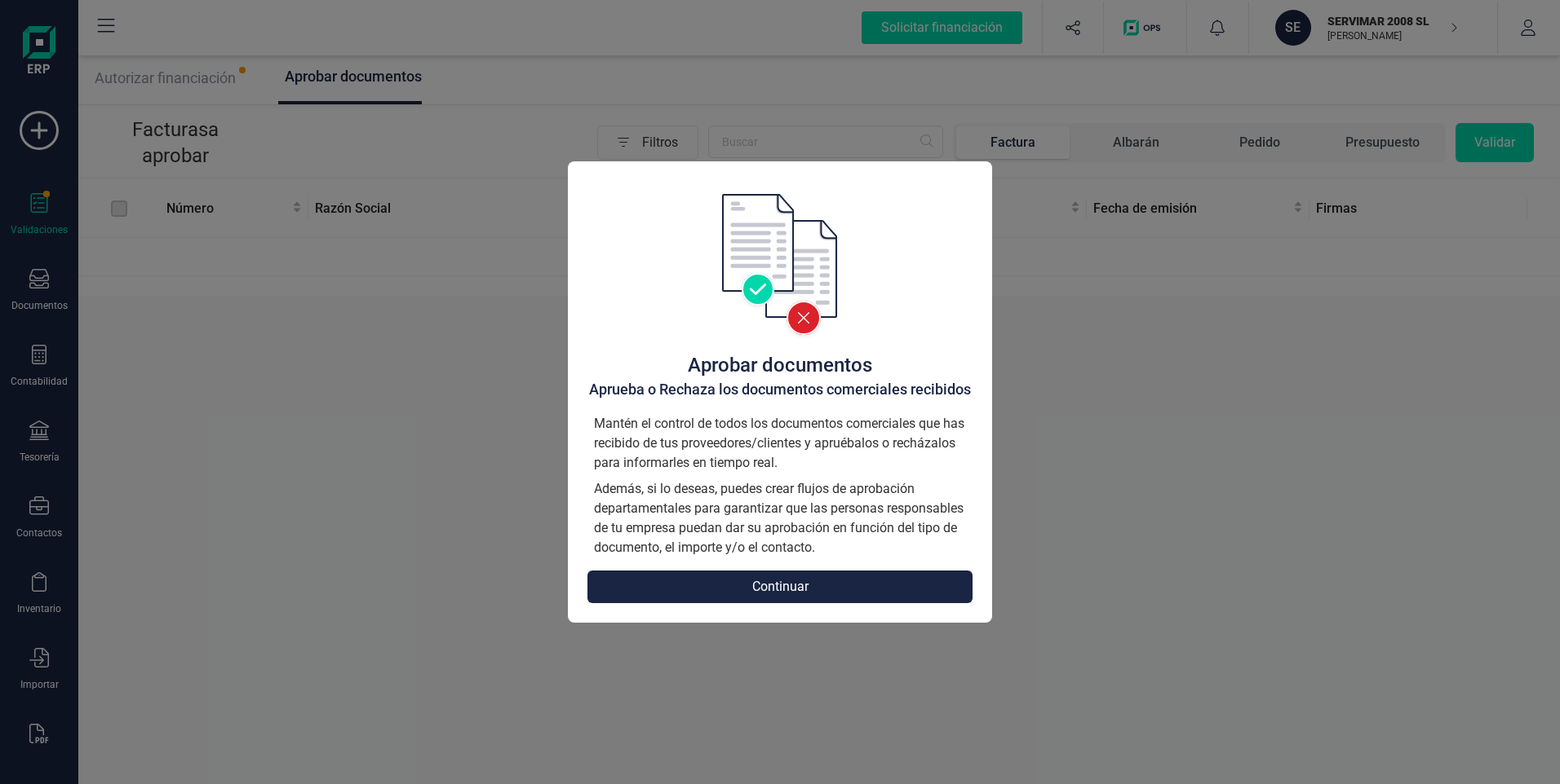
click at [765, 584] on button "Continuar" at bounding box center [780, 587] width 385 height 32
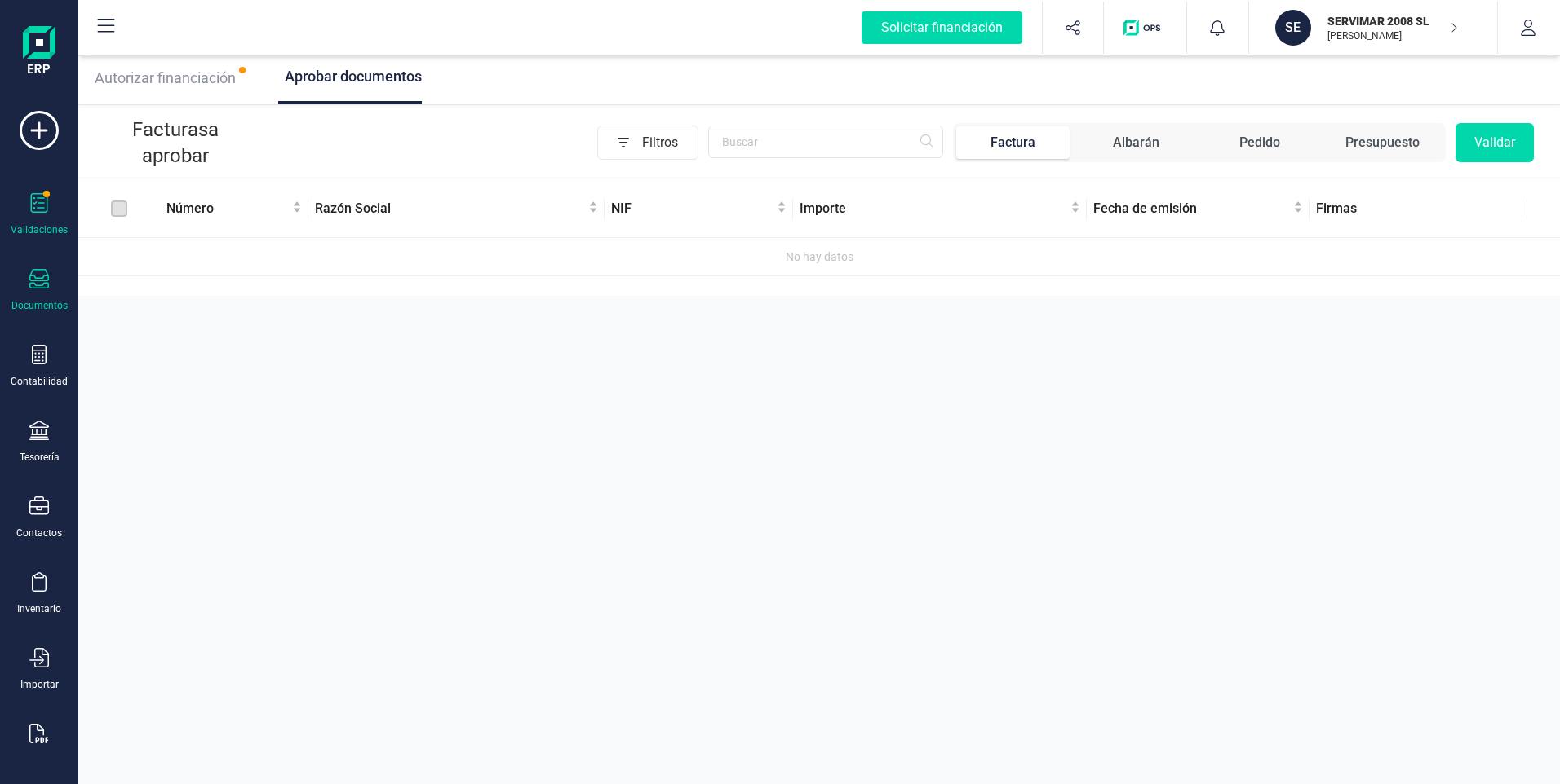
click at [58, 290] on div "Documentos" at bounding box center [39, 291] width 65 height 43
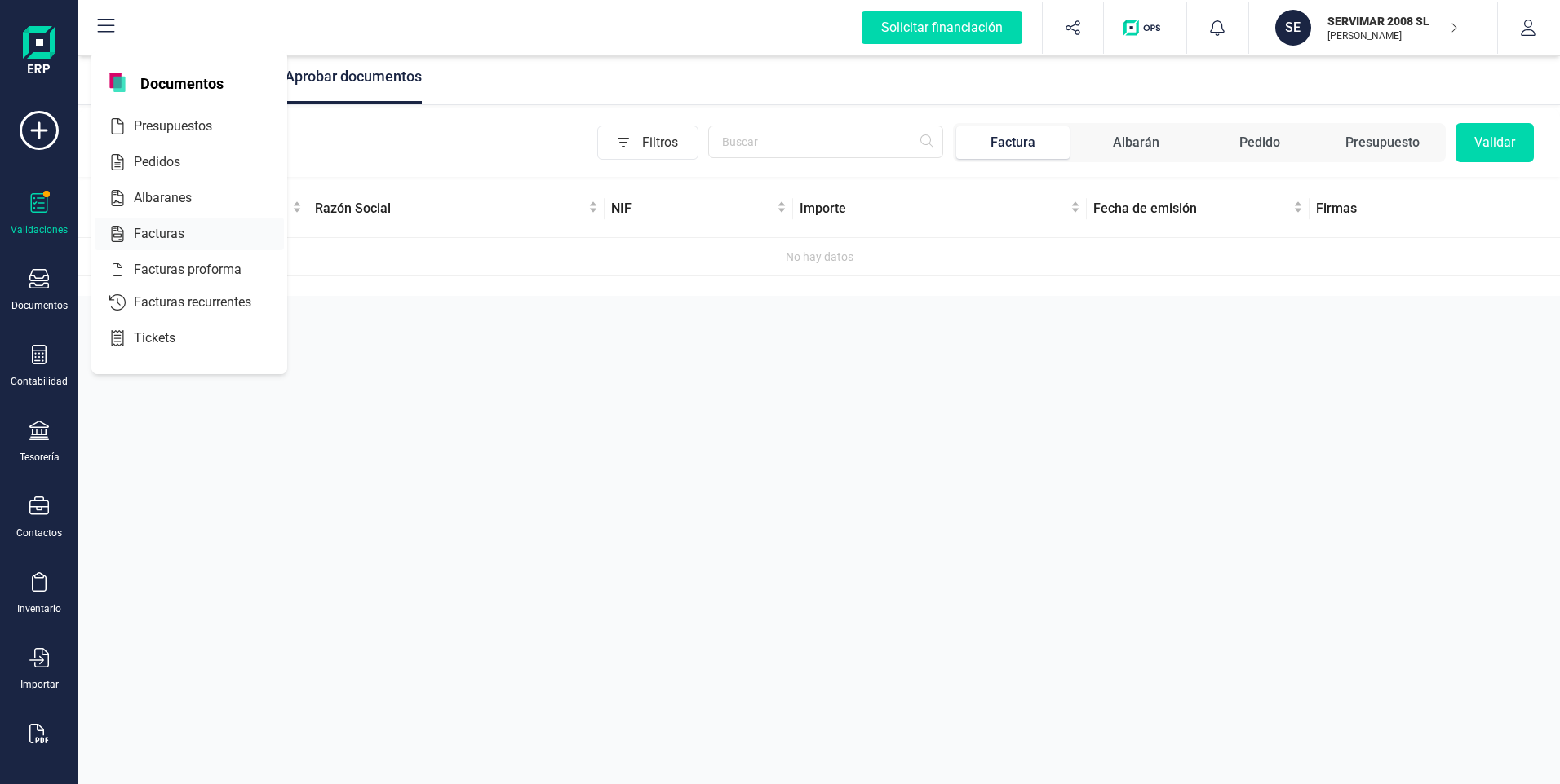
click at [176, 232] on span "Facturas" at bounding box center [170, 234] width 87 height 20
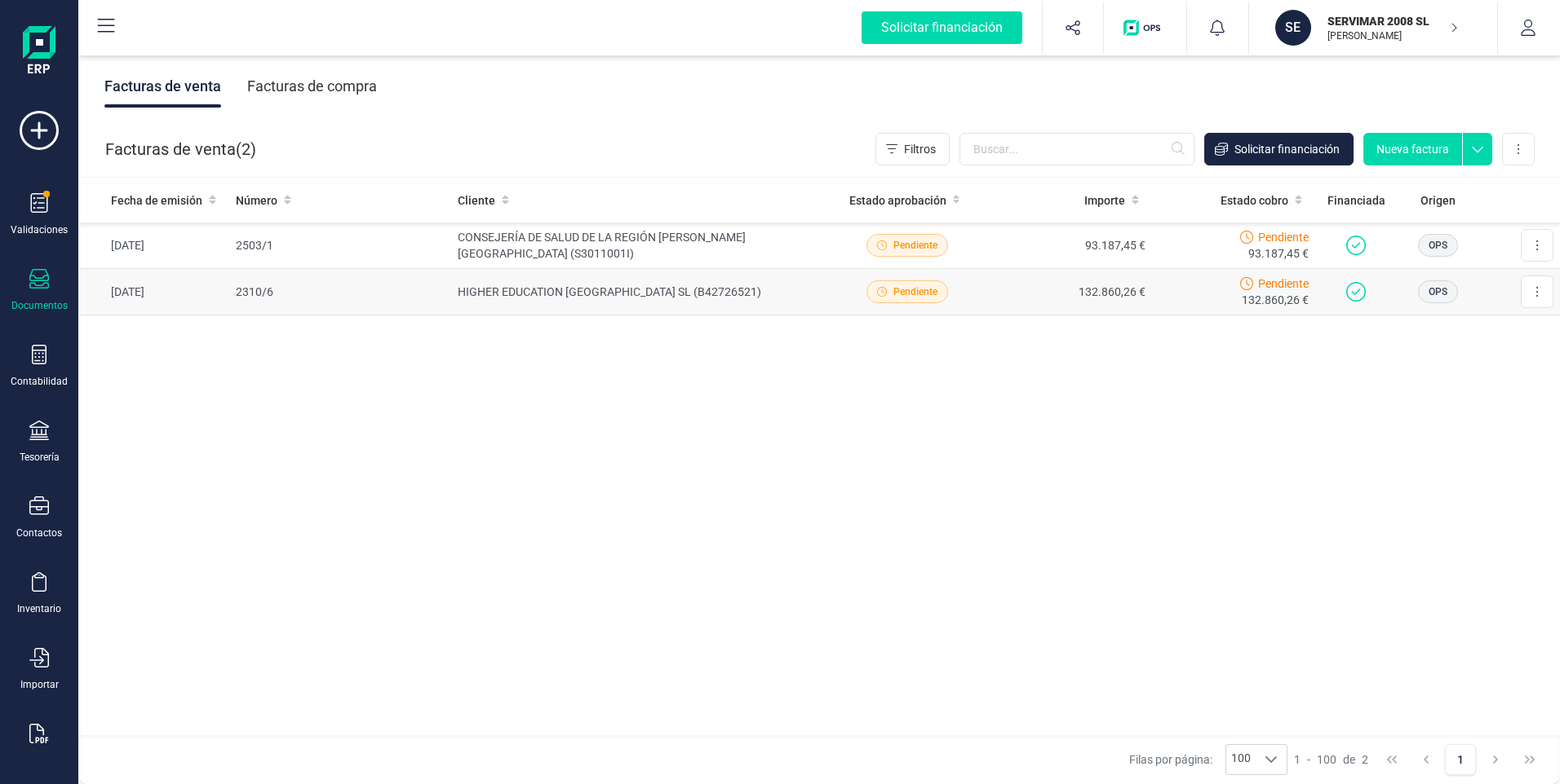
click at [571, 293] on td "HIGHER EDUCATION [GEOGRAPHIC_DATA] SL (B42726521)" at bounding box center [638, 293] width 374 height 47
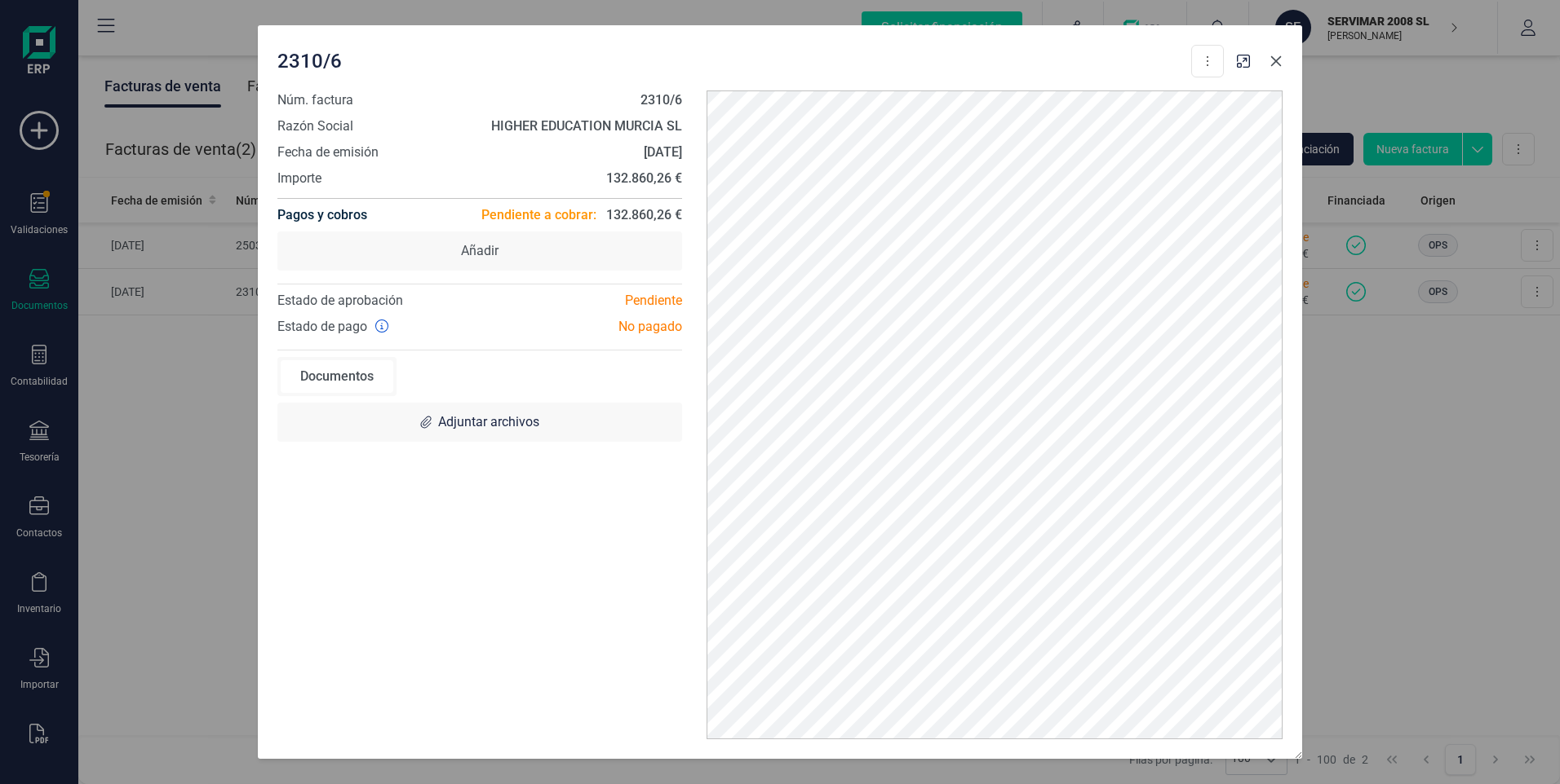
click at [1266, 62] on button "Close" at bounding box center [1276, 61] width 26 height 26
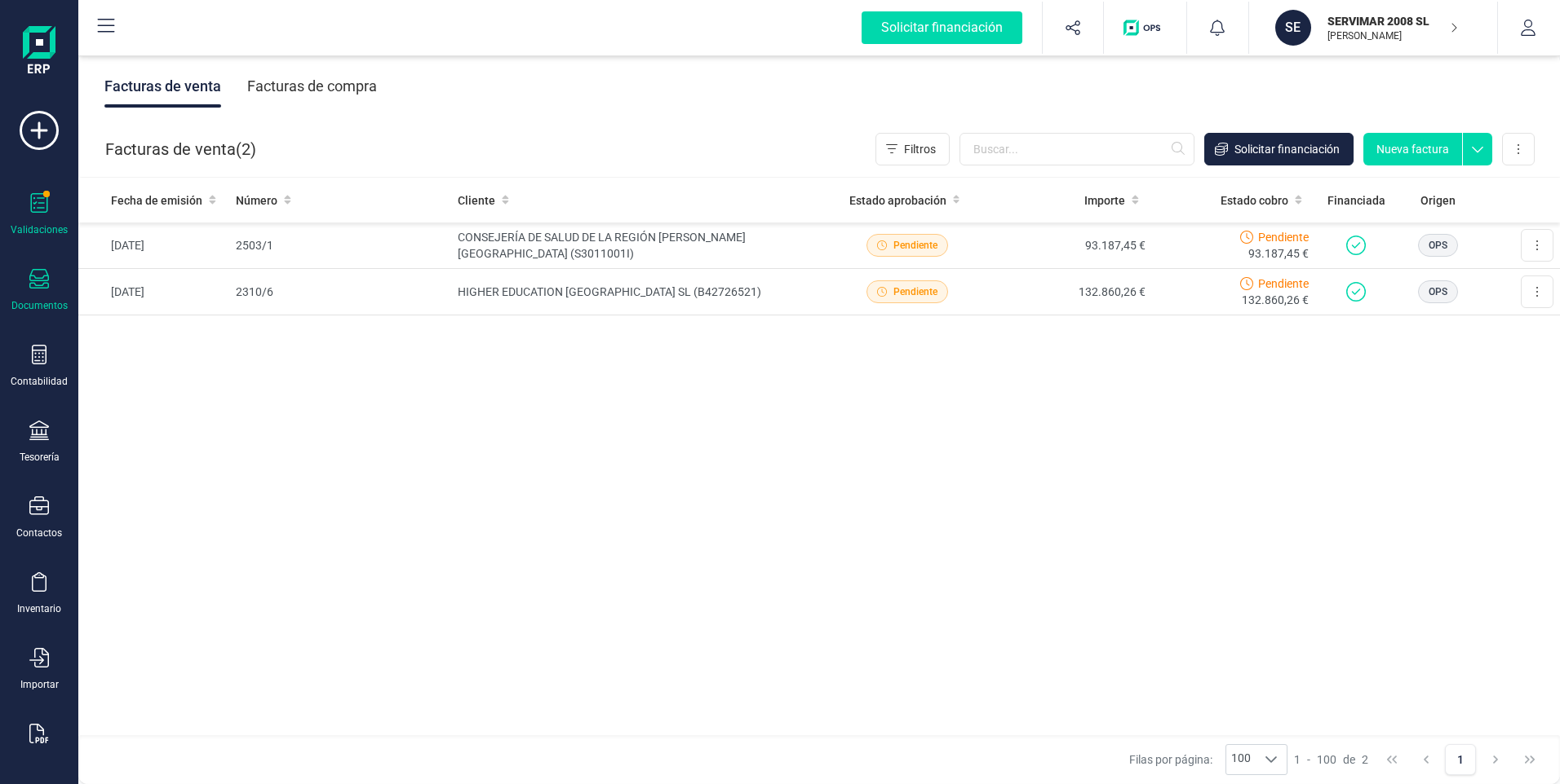
click at [57, 198] on div "Validaciones" at bounding box center [39, 215] width 65 height 43
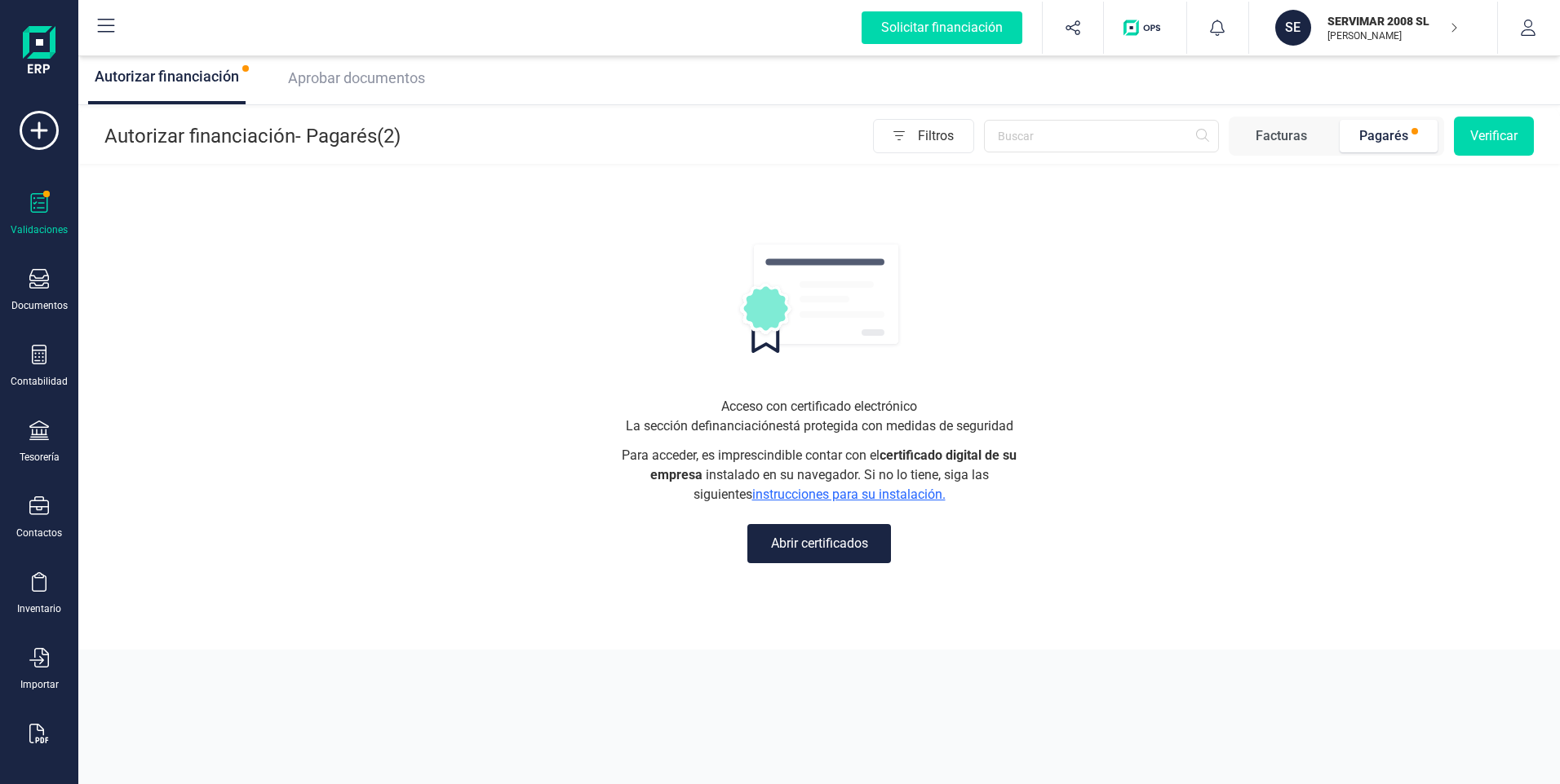
click at [345, 74] on span "Aprobar documentos" at bounding box center [357, 78] width 137 height 18
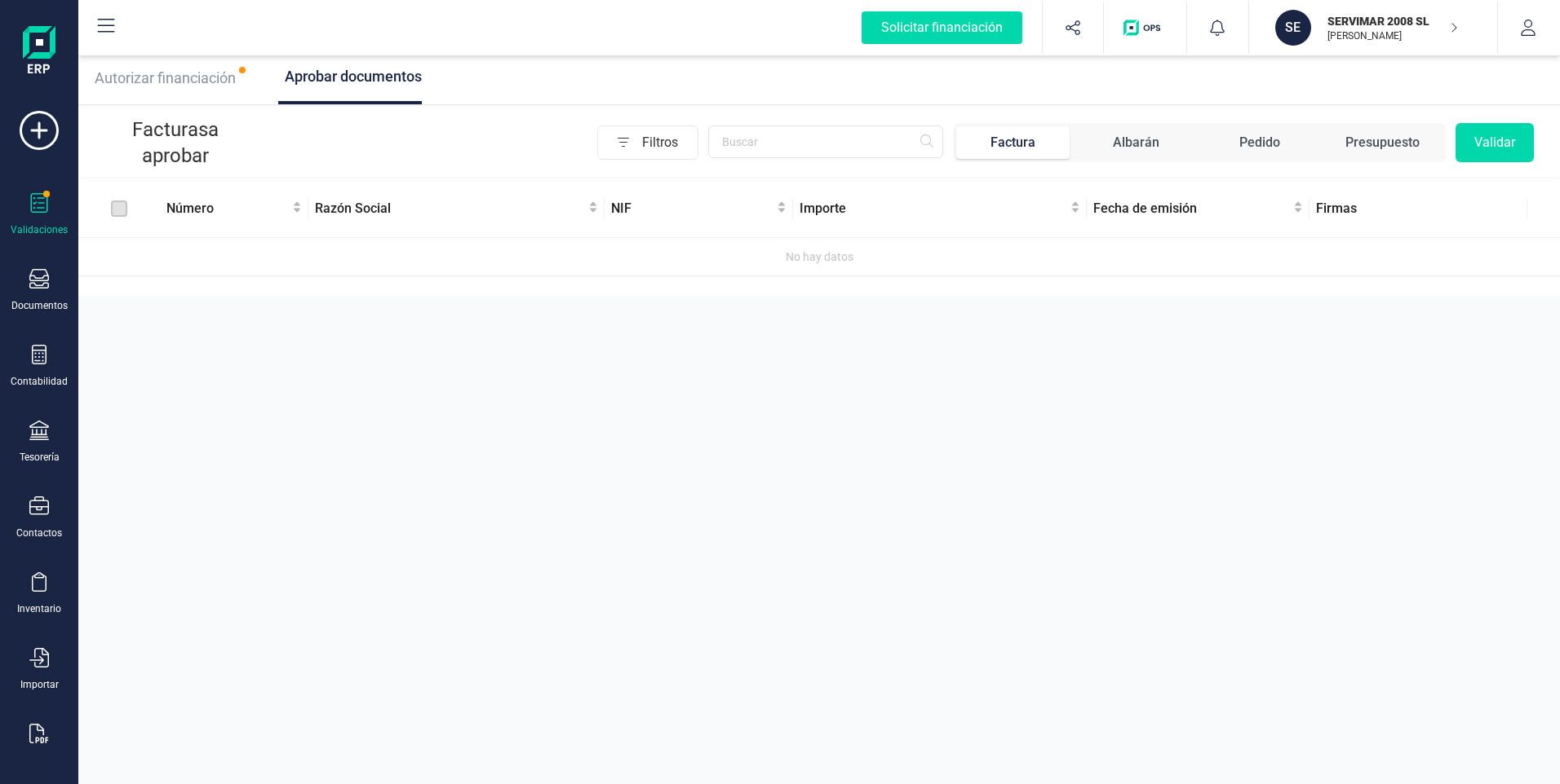
click at [191, 76] on span "Autorizar financiación" at bounding box center [165, 78] width 141 height 18
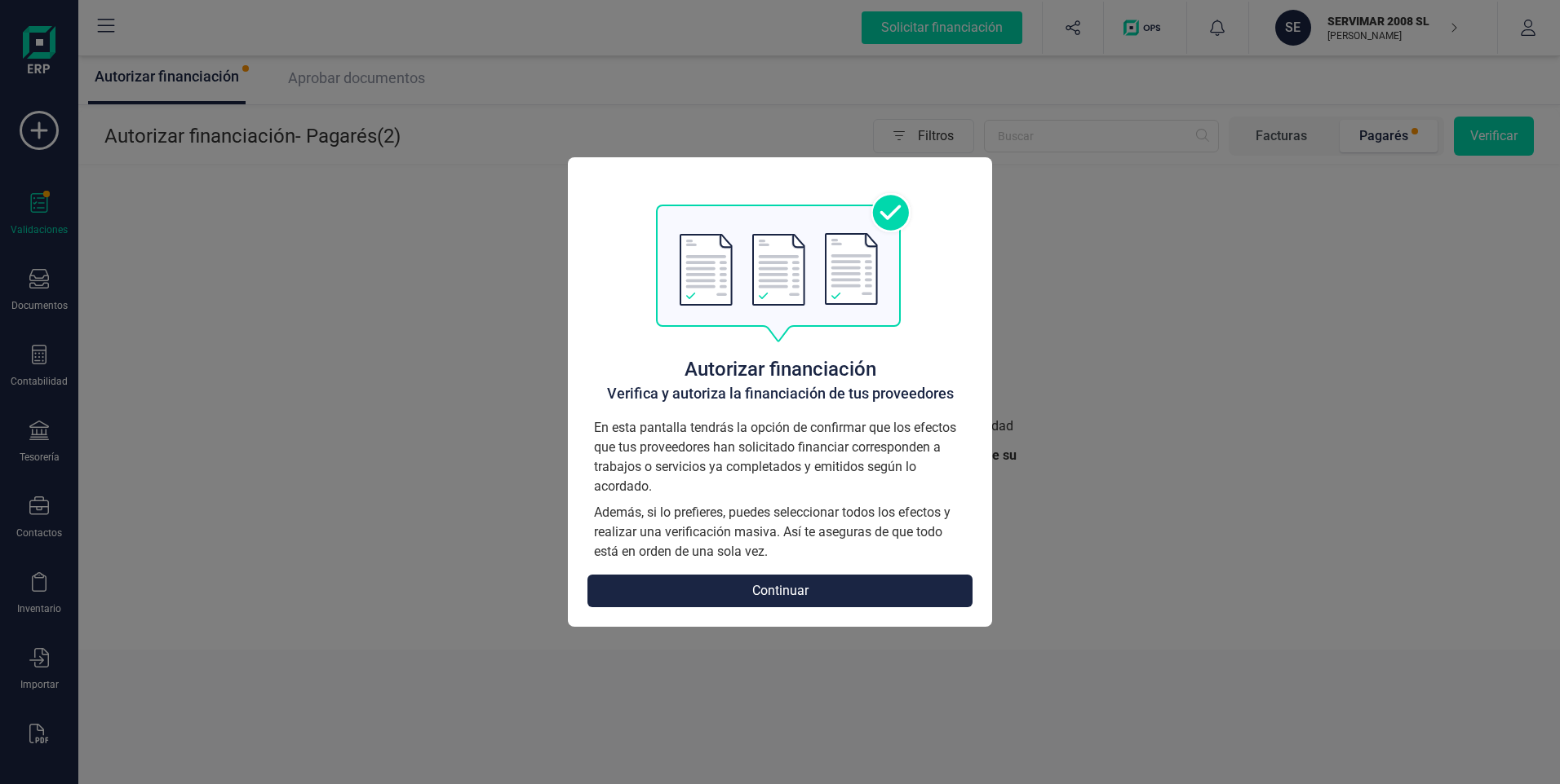
click at [776, 589] on button "Continuar" at bounding box center [780, 591] width 385 height 32
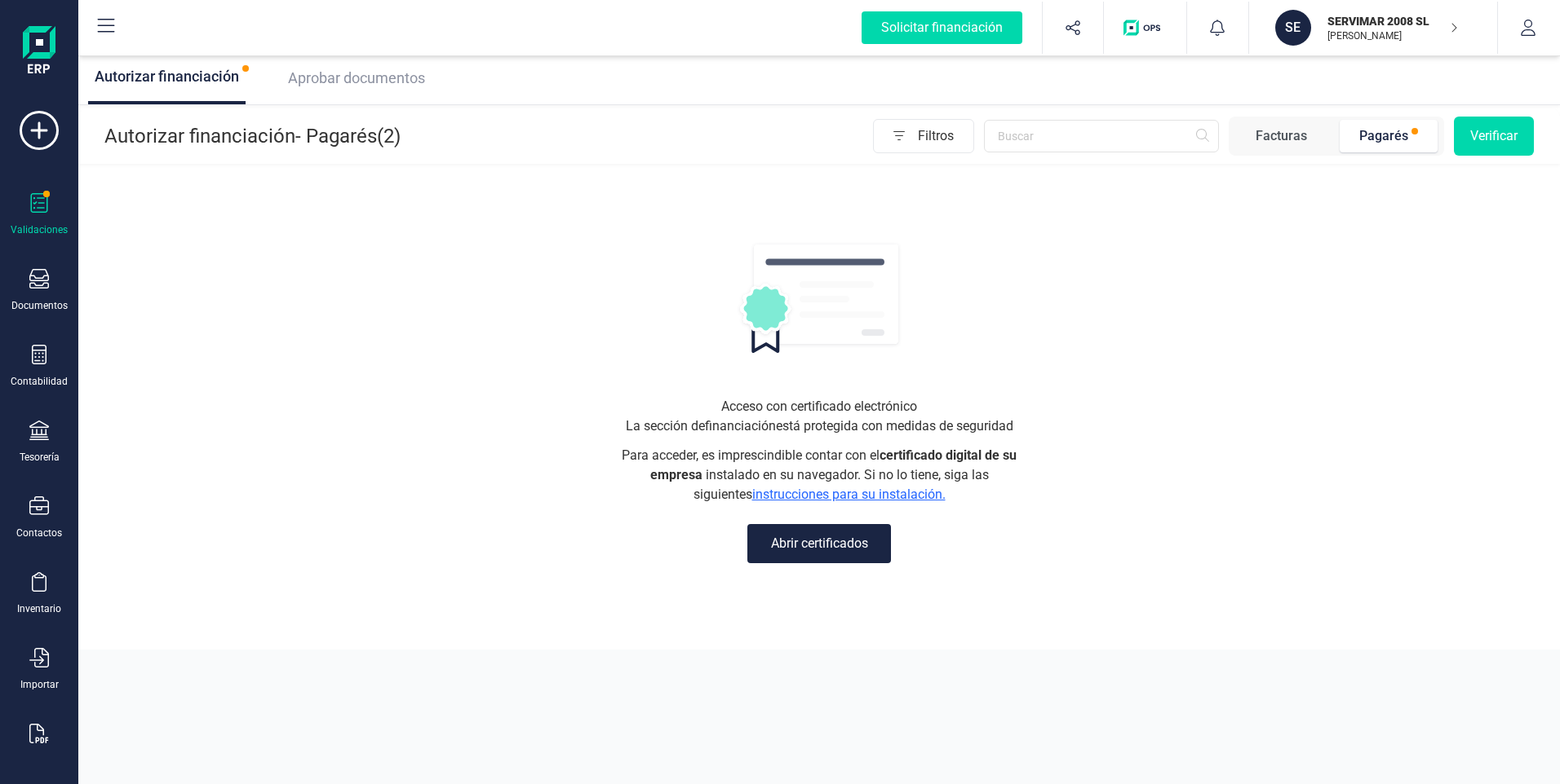
drag, startPoint x: 32, startPoint y: 211, endPoint x: 75, endPoint y: 214, distance: 43.1
click at [32, 212] on icon at bounding box center [40, 203] width 18 height 20
click at [387, 54] on div "Solicitar financiación Importaciones completadas 0 / 0 SE SERVIMAR 2008 SL DIEG…" at bounding box center [819, 28] width 1482 height 57
click at [364, 84] on span "Aprobar documentos" at bounding box center [357, 78] width 137 height 18
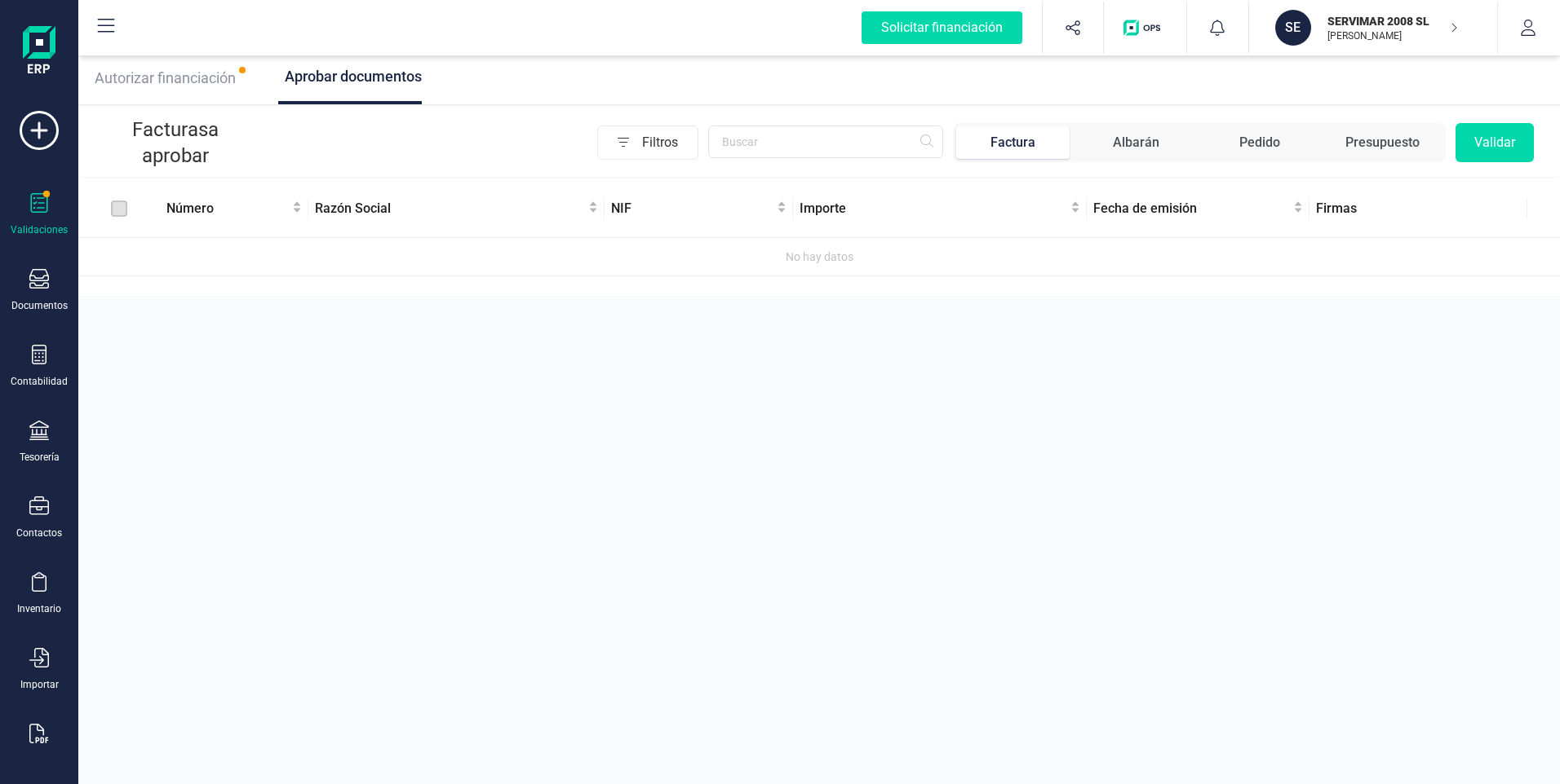
click at [164, 74] on span "Autorizar financiación" at bounding box center [165, 78] width 141 height 18
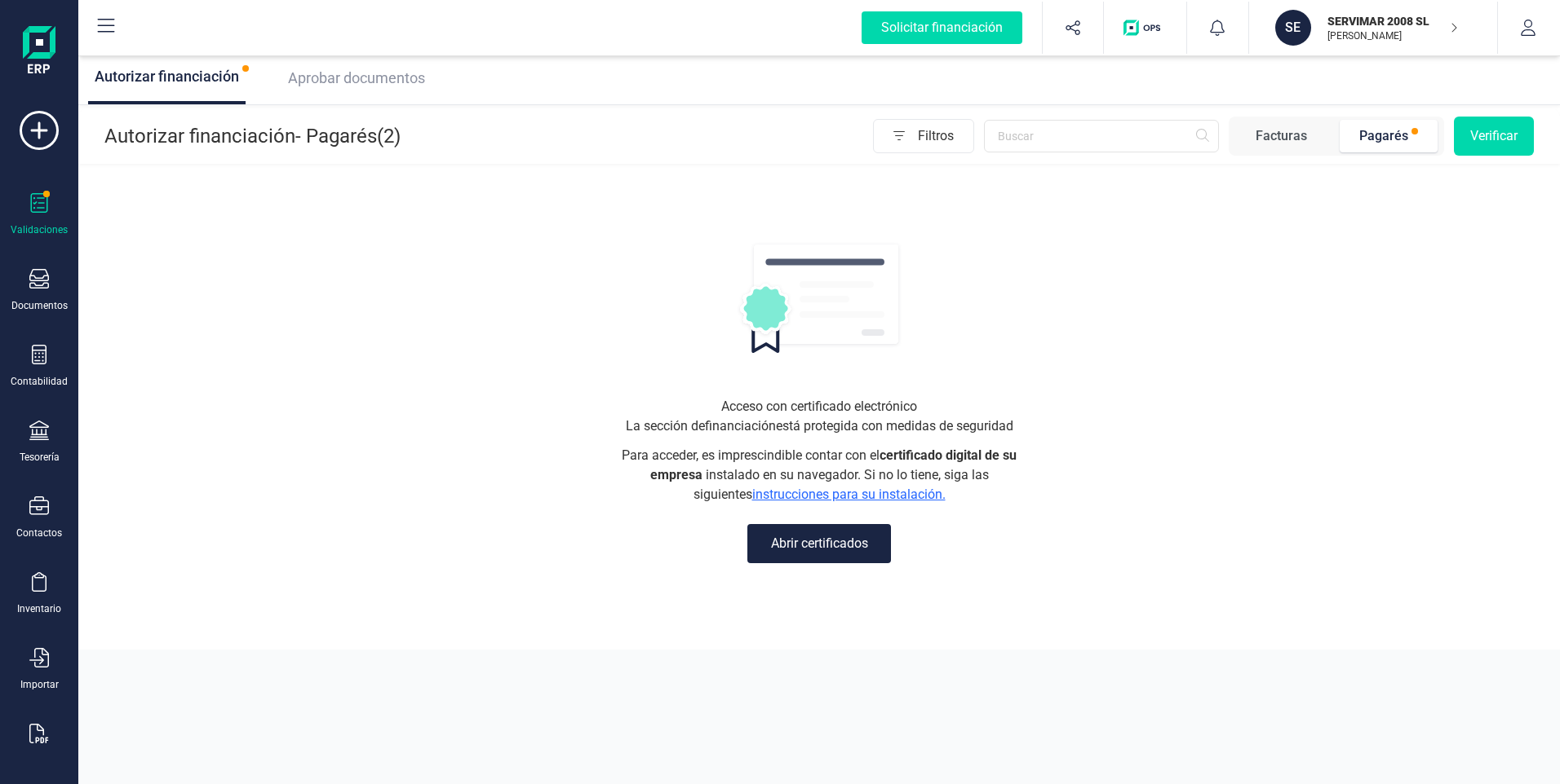
click at [1403, 134] on div "Pagarés" at bounding box center [1383, 136] width 49 height 20
drag, startPoint x: 1403, startPoint y: 134, endPoint x: 1383, endPoint y: 132, distance: 20.1
click at [1383, 132] on div "Pagarés" at bounding box center [1383, 136] width 49 height 20
click at [1506, 135] on button "Verificar" at bounding box center [1494, 136] width 80 height 39
click at [1192, 324] on div "Acceso con certificado electrónico La sección de financiación está protegida co…" at bounding box center [819, 408] width 1482 height 482
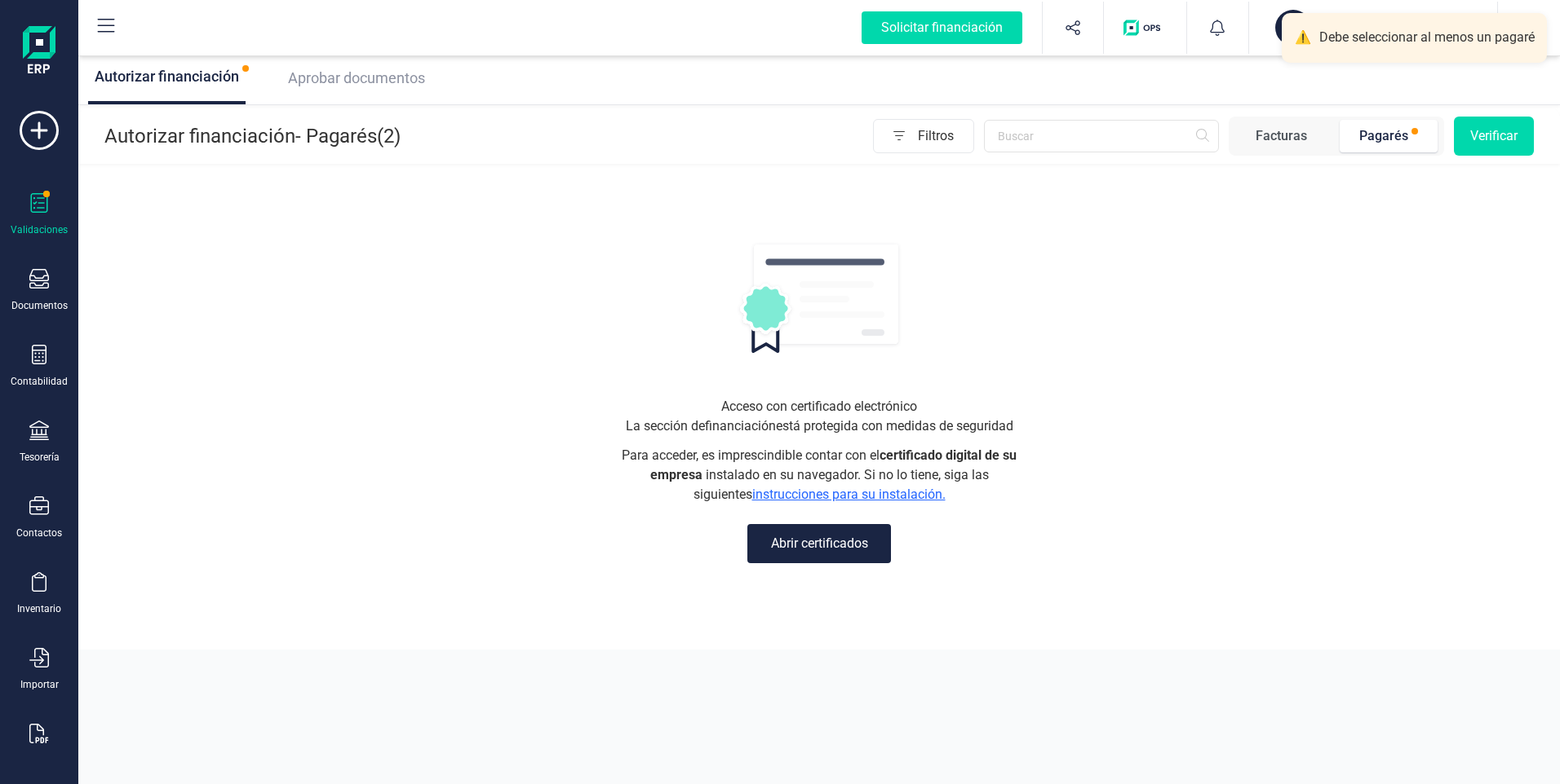
drag, startPoint x: 35, startPoint y: 220, endPoint x: 72, endPoint y: 125, distance: 102.0
click at [36, 217] on div "Validaciones" at bounding box center [39, 215] width 65 height 43
